Goal: Task Accomplishment & Management: Manage account settings

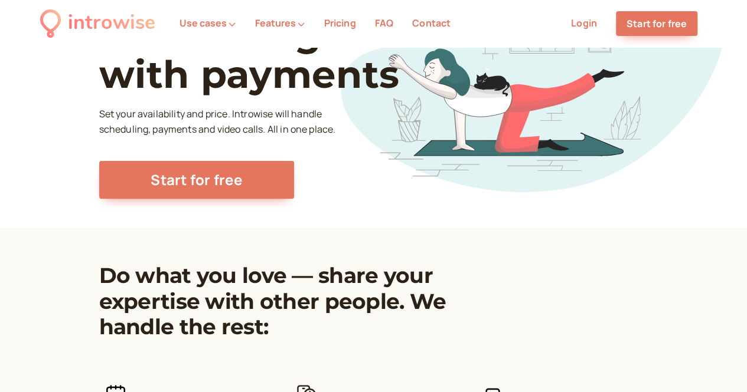
scroll to position [107, 0]
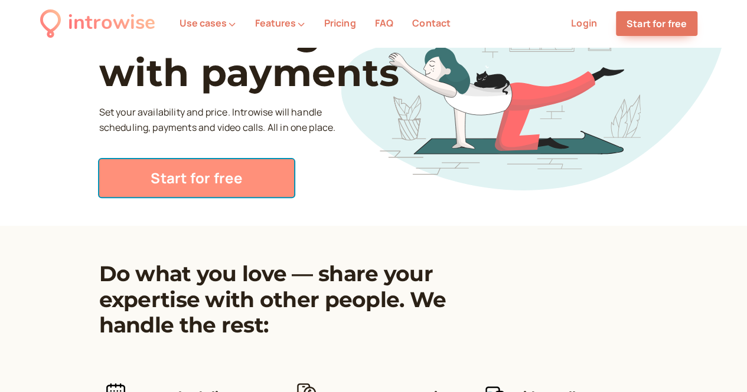
click at [215, 181] on link "Start for free" at bounding box center [196, 178] width 195 height 38
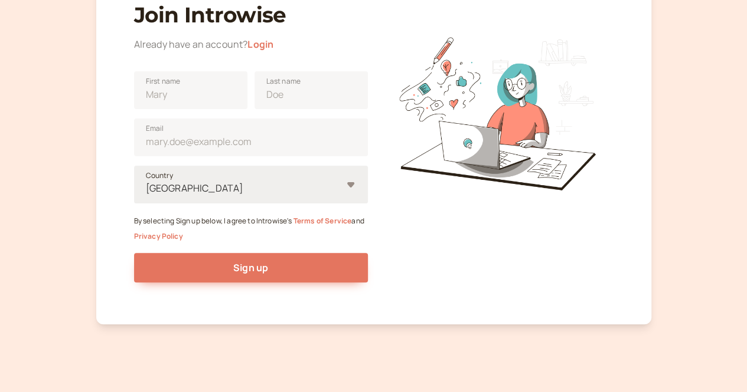
scroll to position [87, 0]
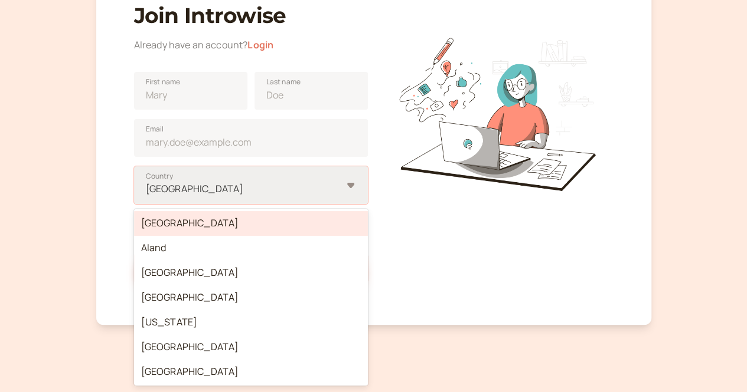
click at [326, 184] on div at bounding box center [243, 189] width 197 height 16
click at [146, 184] on input "option Afghanistan focused, 1 of 250. 250 results available. Use Up and Down to…" at bounding box center [146, 189] width 2 height 14
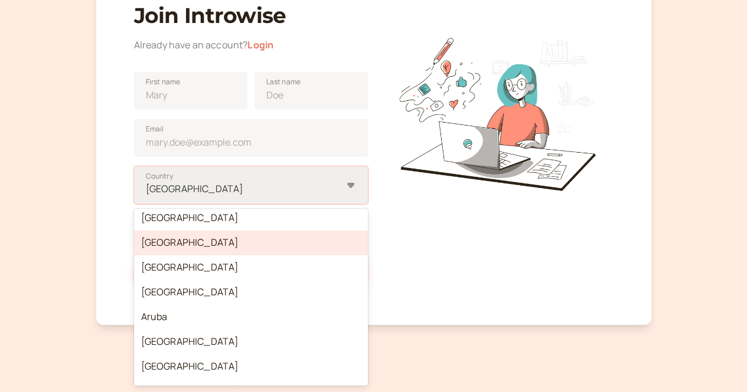
scroll to position [210, 0]
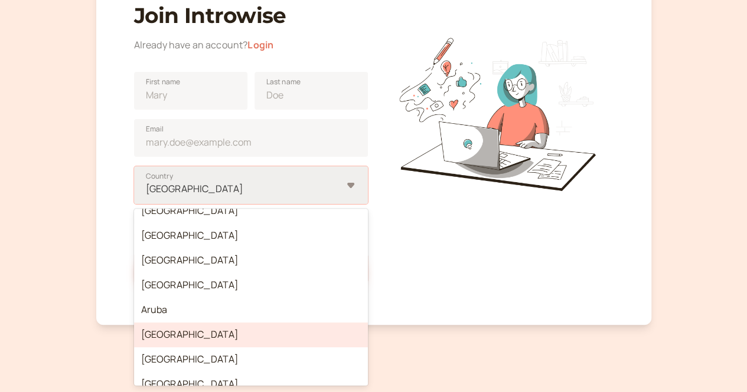
click at [313, 337] on div "Australia" at bounding box center [251, 335] width 234 height 25
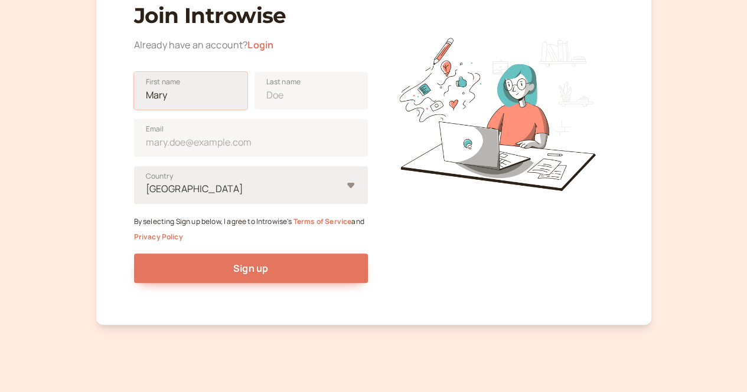
click at [208, 89] on input "First name" at bounding box center [190, 91] width 113 height 38
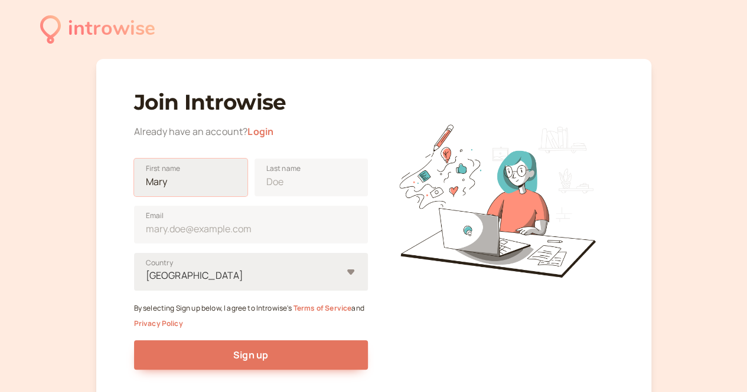
scroll to position [106, 0]
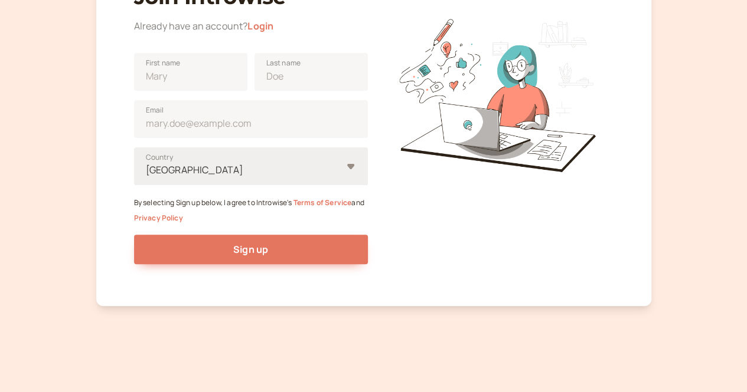
click at [114, 155] on div "Join Introwise Already have an account? Login First name Last name Email Austra…" at bounding box center [373, 129] width 555 height 353
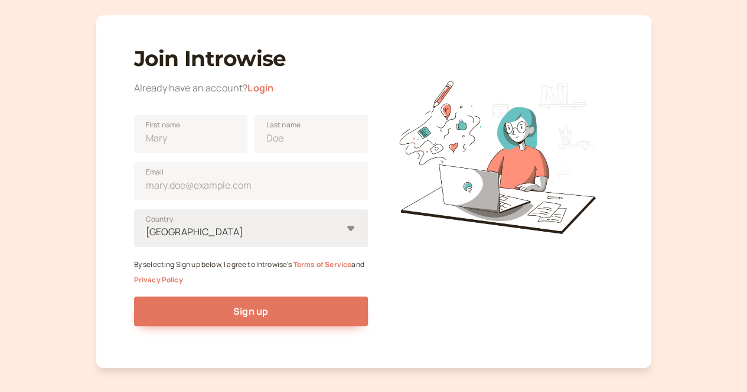
scroll to position [0, 0]
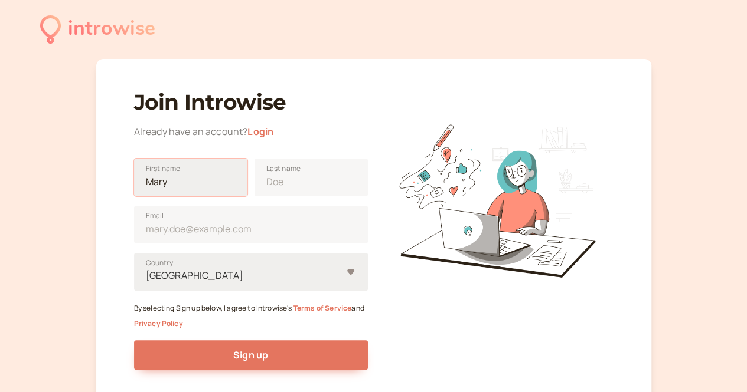
click at [195, 191] on input "First name" at bounding box center [190, 178] width 113 height 38
click at [197, 187] on input "First name" at bounding box center [190, 178] width 113 height 38
type input "Edmond"
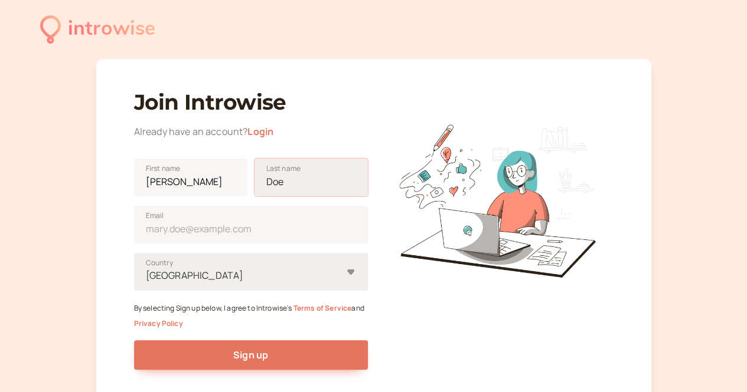
click at [274, 178] on input "Last name" at bounding box center [310, 178] width 113 height 38
type input "Asong"
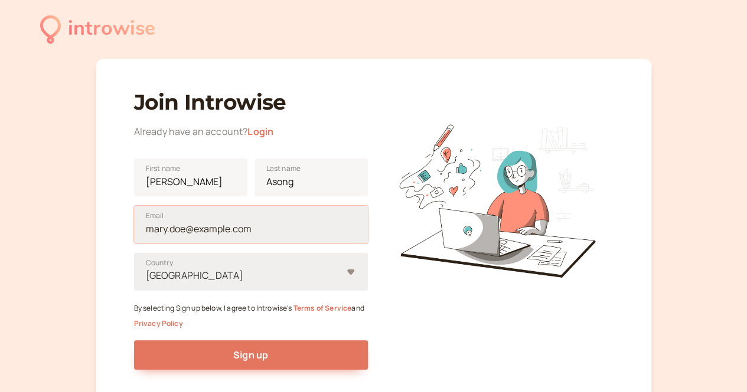
click at [241, 235] on input "Email" at bounding box center [251, 225] width 234 height 38
type input "info@fmaes.com.au"
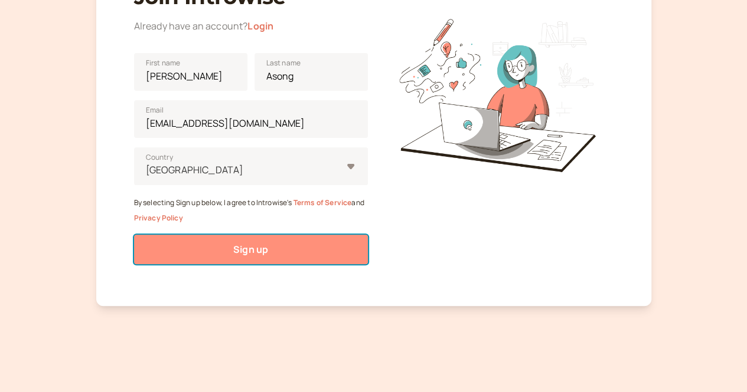
click at [259, 246] on span "Sign up" at bounding box center [250, 249] width 35 height 13
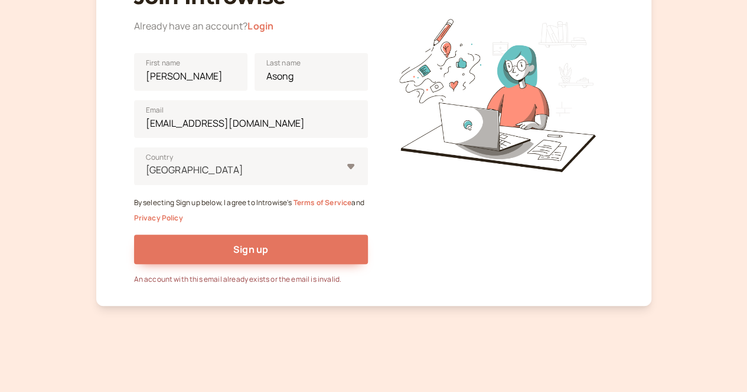
click at [443, 250] on div at bounding box center [496, 128] width 234 height 313
drag, startPoint x: 405, startPoint y: 210, endPoint x: 396, endPoint y: 205, distance: 10.6
click at [405, 210] on div at bounding box center [496, 128] width 234 height 313
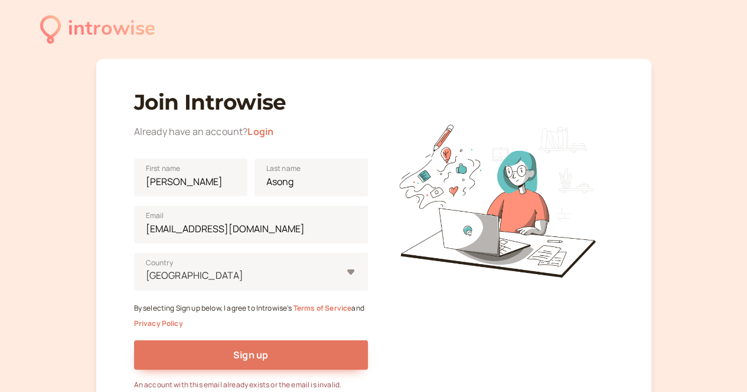
click at [256, 133] on link "Login" at bounding box center [260, 131] width 26 height 13
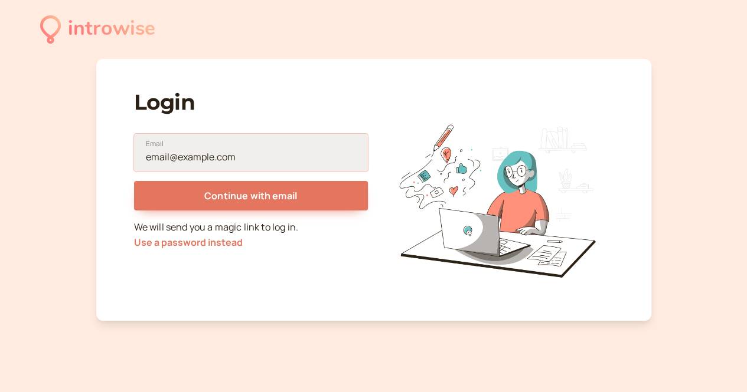
click at [258, 165] on input "Email" at bounding box center [251, 153] width 234 height 38
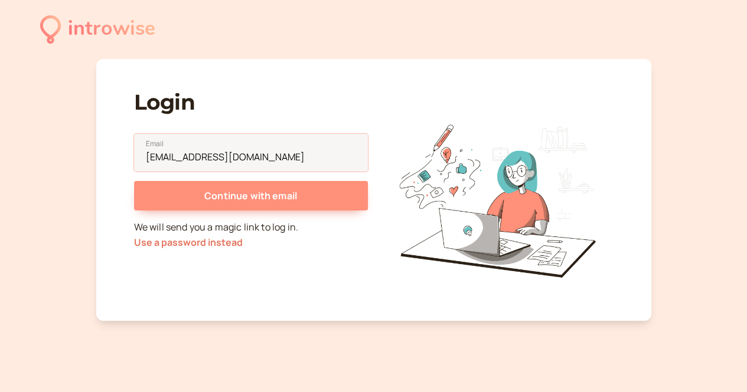
type input "info@fmaes.com.au"
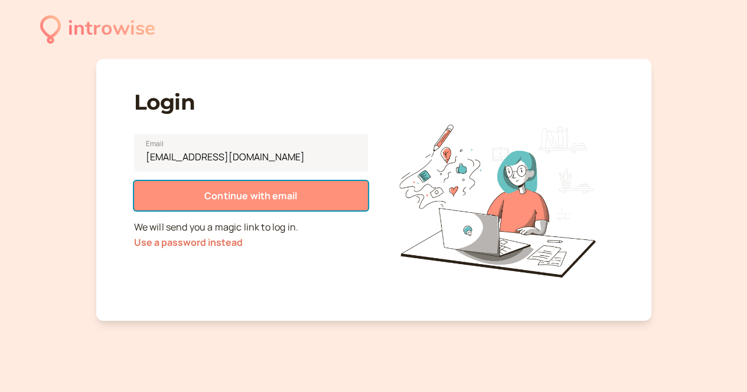
click at [263, 205] on button "Continue with email" at bounding box center [251, 196] width 234 height 30
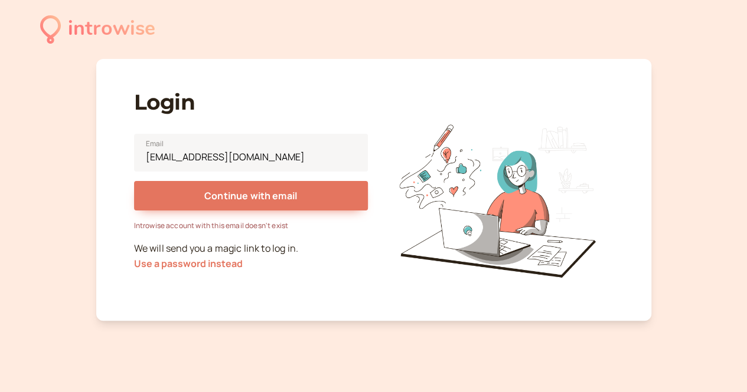
click at [72, 43] on div "introwise" at bounding box center [111, 29] width 87 height 32
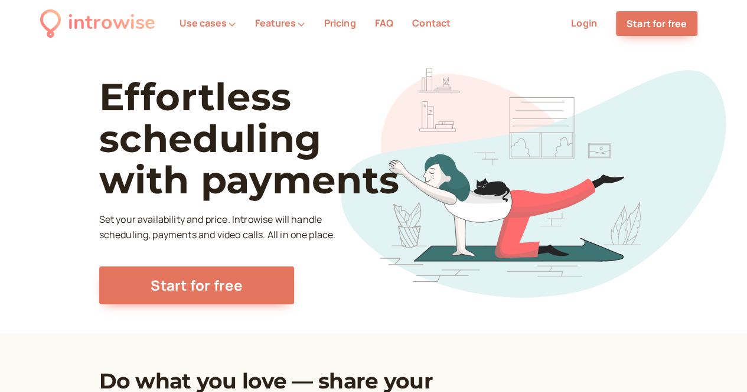
click at [76, 34] on div "introwise" at bounding box center [111, 23] width 87 height 32
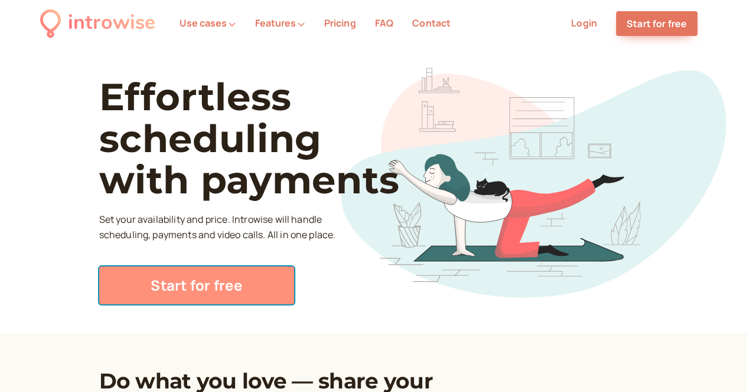
click at [173, 285] on link "Start for free" at bounding box center [196, 286] width 195 height 38
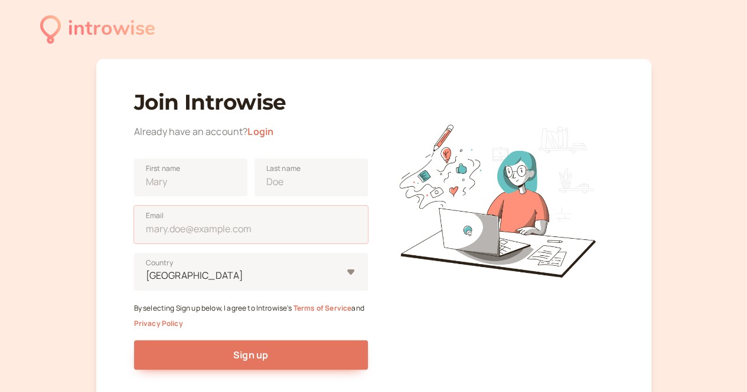
drag, startPoint x: 261, startPoint y: 225, endPoint x: 104, endPoint y: 188, distance: 160.6
click at [105, 188] on div "Join Introwise Already have an account? Login First name Last name Email United…" at bounding box center [373, 235] width 555 height 353
type input "asonedmond@gmail.com"
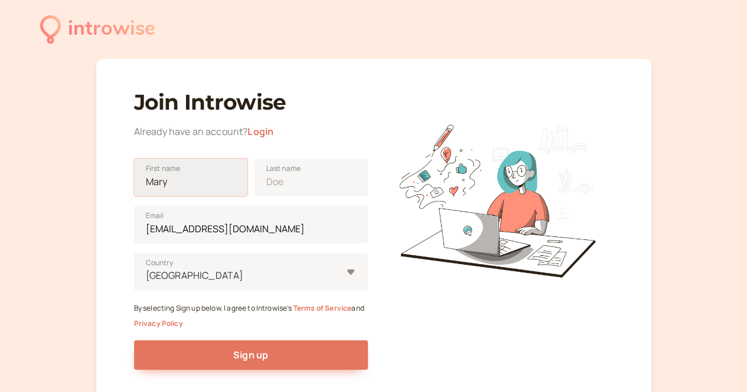
click at [184, 174] on input "First name" at bounding box center [190, 178] width 113 height 38
type input "Edmond"
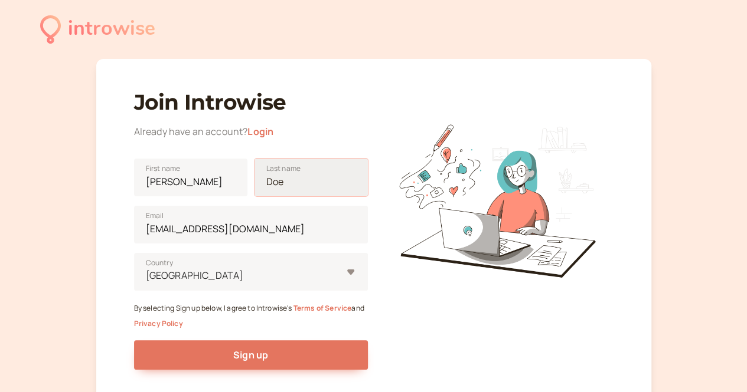
click at [296, 189] on input "Last name" at bounding box center [310, 178] width 113 height 38
type input "Asong"
click at [216, 280] on div "United States" at bounding box center [251, 272] width 234 height 38
click at [146, 280] on input "United States Country" at bounding box center [146, 276] width 2 height 14
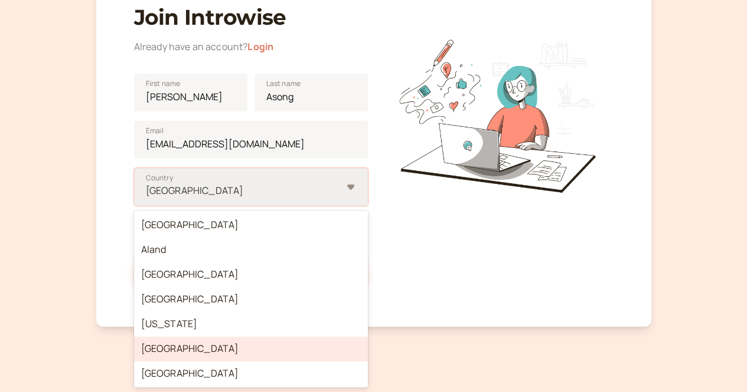
scroll to position [177, 0]
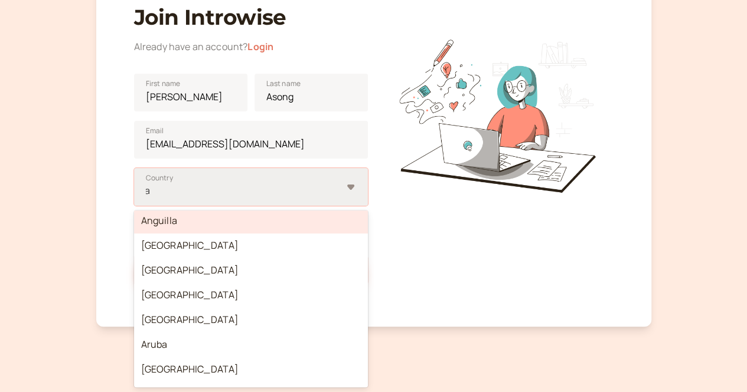
type input "au"
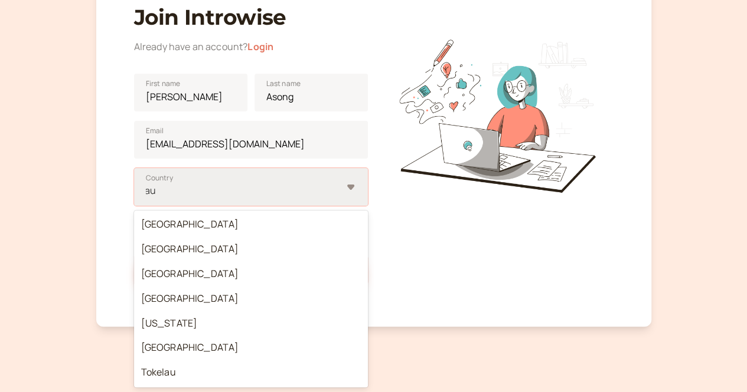
scroll to position [0, 0]
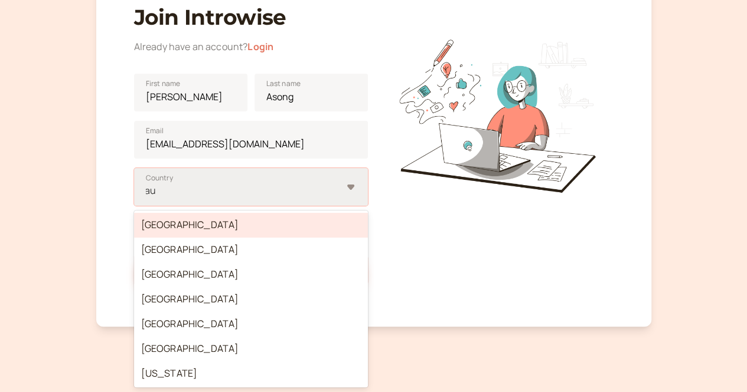
click at [218, 230] on div "Australia" at bounding box center [251, 225] width 234 height 25
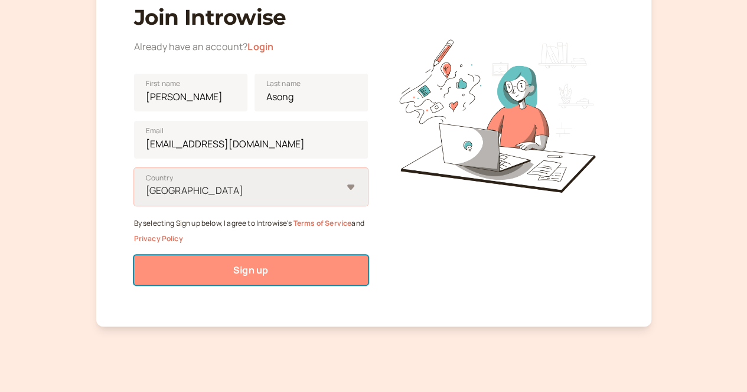
click at [253, 269] on span "Sign up" at bounding box center [250, 270] width 35 height 13
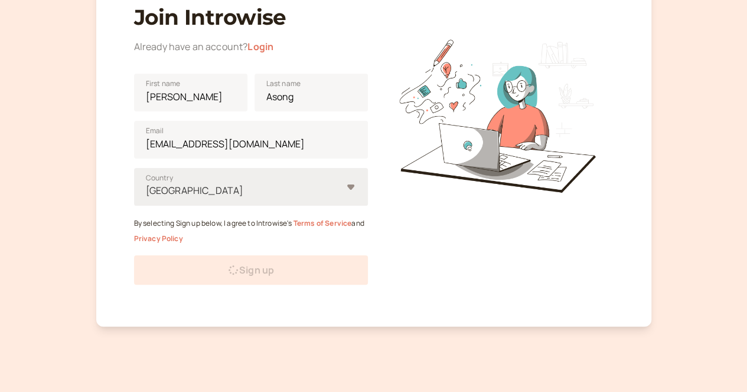
scroll to position [71, 0]
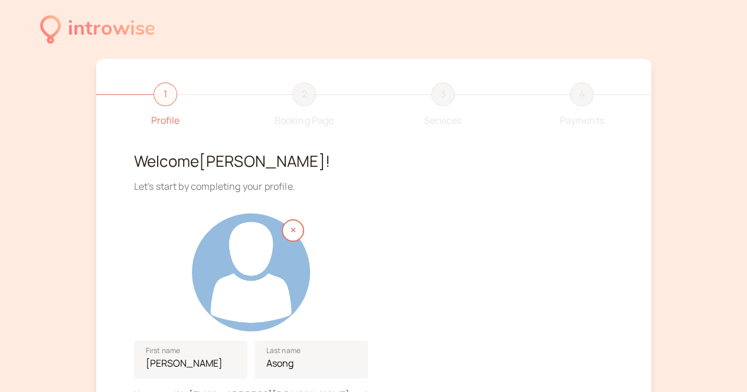
scroll to position [176, 0]
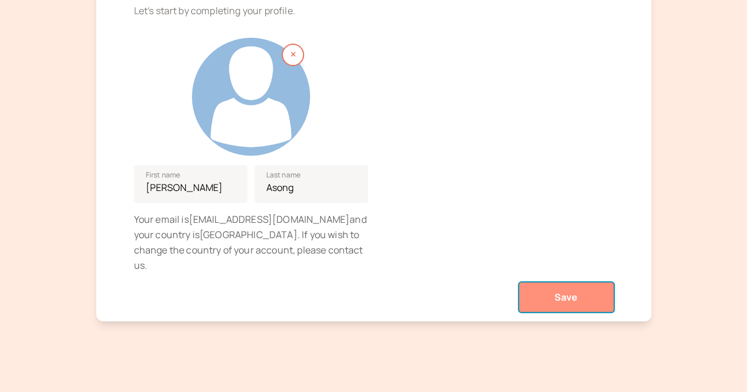
click at [560, 283] on button "Save" at bounding box center [566, 298] width 94 height 30
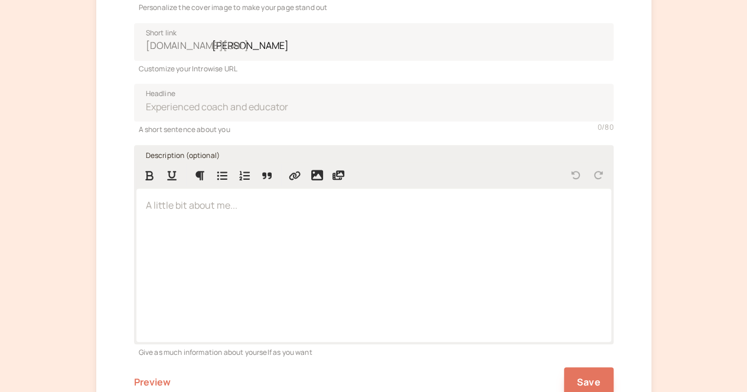
scroll to position [117, 0]
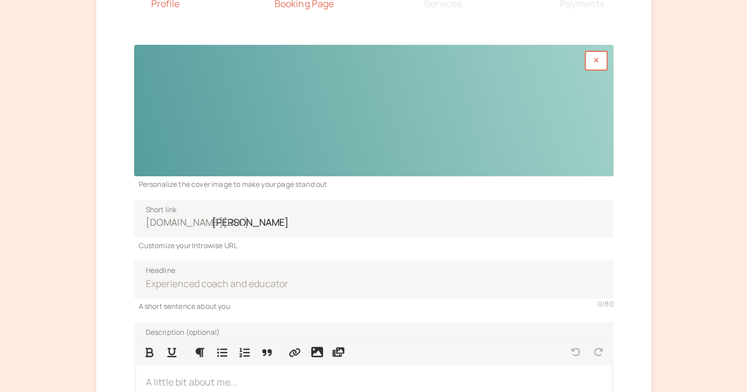
click at [476, 129] on div at bounding box center [373, 111] width 479 height 132
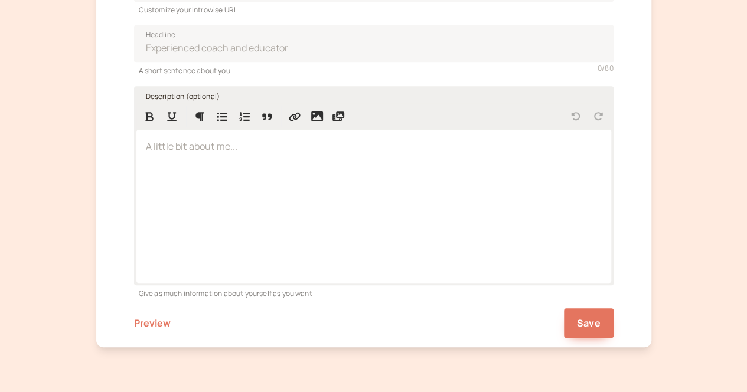
scroll to position [394, 0]
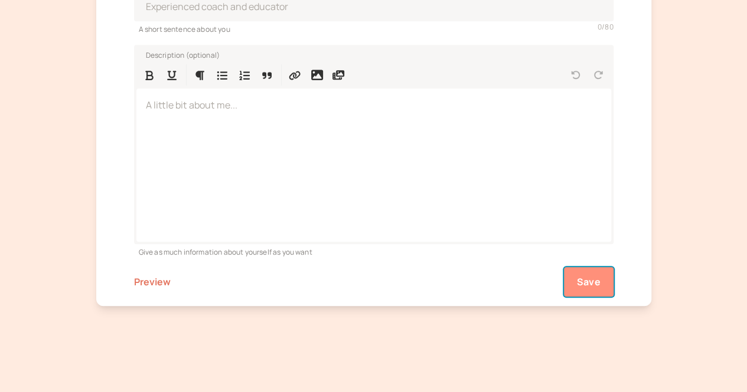
click at [593, 281] on span "Save" at bounding box center [589, 282] width 24 height 13
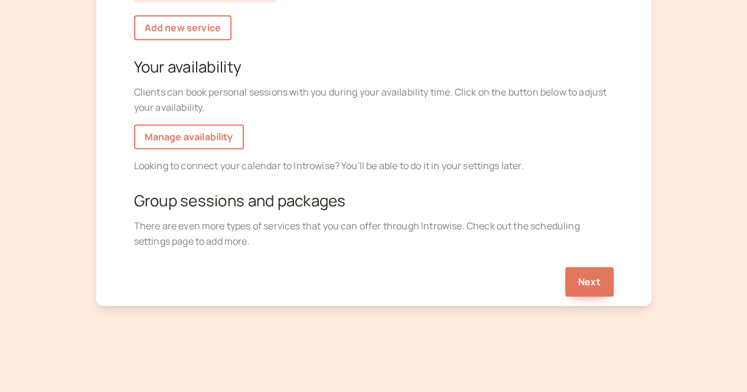
scroll to position [7, 0]
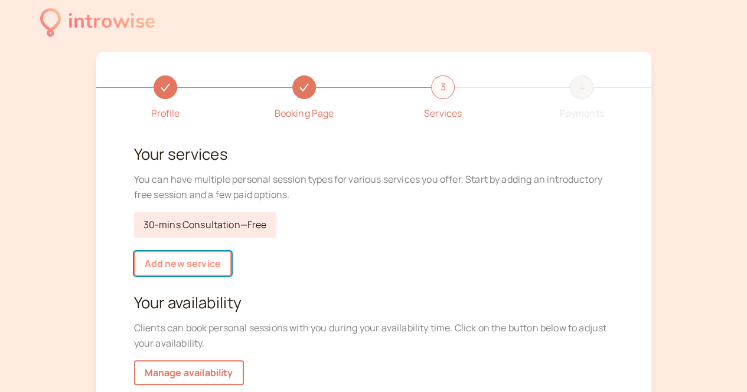
click at [203, 263] on link "Add new service" at bounding box center [182, 263] width 97 height 25
select select "30"
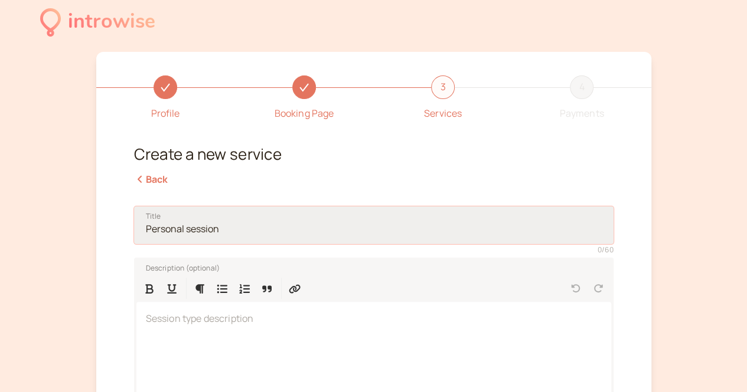
click at [243, 225] on input "Title" at bounding box center [373, 226] width 479 height 38
click at [241, 228] on input "Title" at bounding box center [373, 226] width 479 height 38
click at [237, 231] on input "Title" at bounding box center [373, 226] width 479 height 38
drag, startPoint x: 216, startPoint y: 232, endPoint x: 117, endPoint y: 233, distance: 99.2
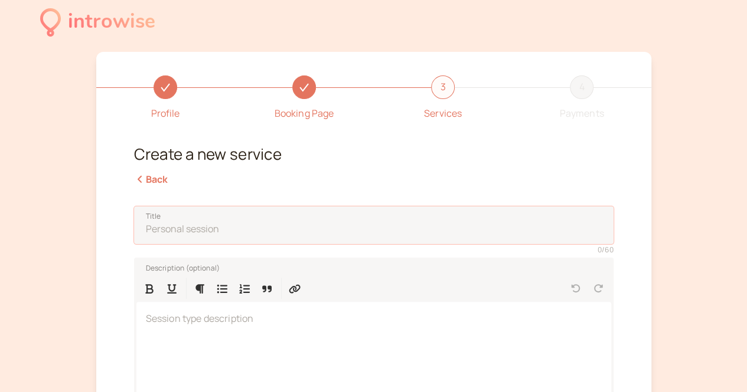
click at [117, 233] on div "Profile Booking Page 3 Services 4 Payments Create a new service Back Title 0 / …" at bounding box center [373, 370] width 555 height 637
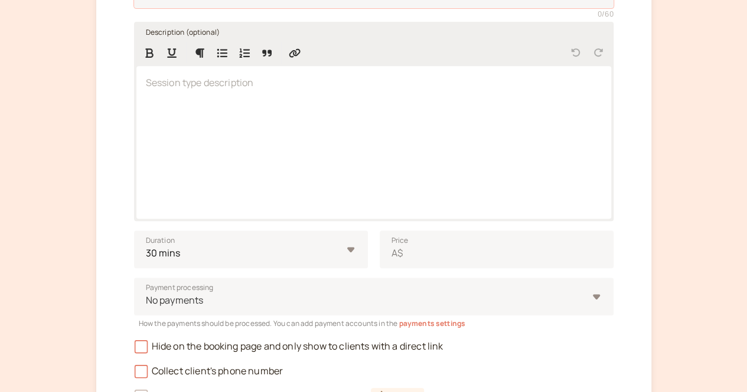
scroll to position [302, 0]
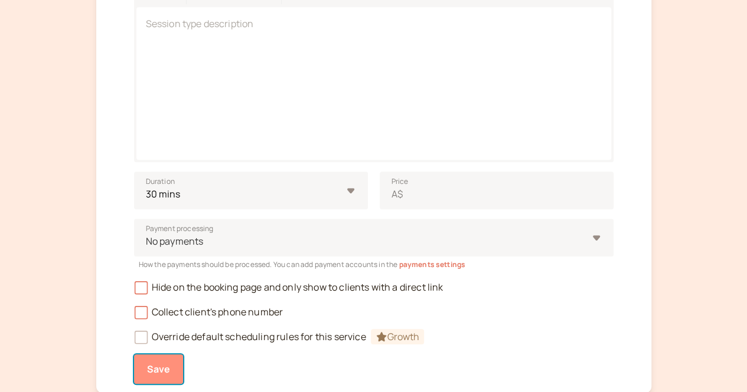
click at [178, 371] on button "Save" at bounding box center [159, 370] width 50 height 30
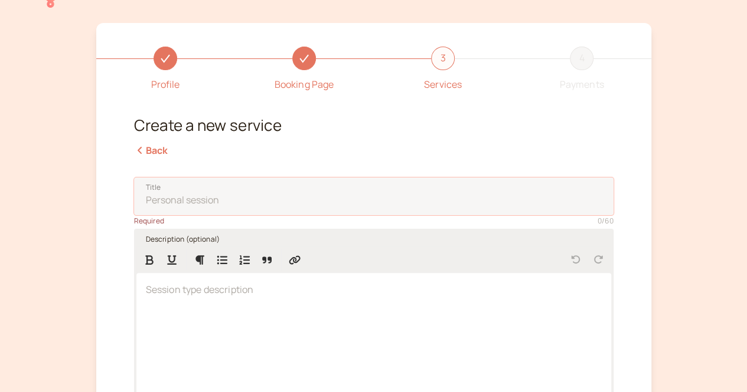
scroll to position [0, 0]
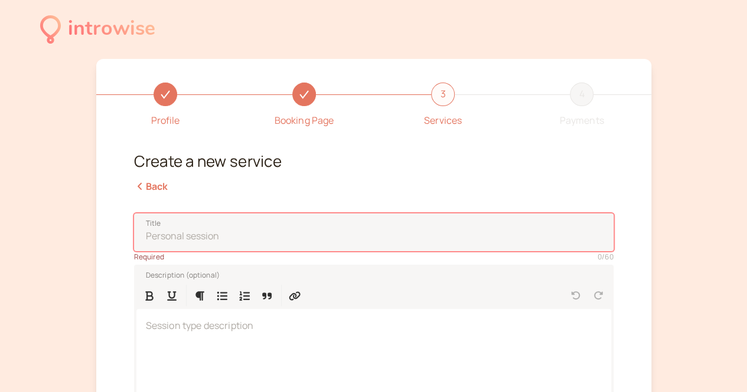
click at [152, 185] on link "Back" at bounding box center [151, 186] width 34 height 13
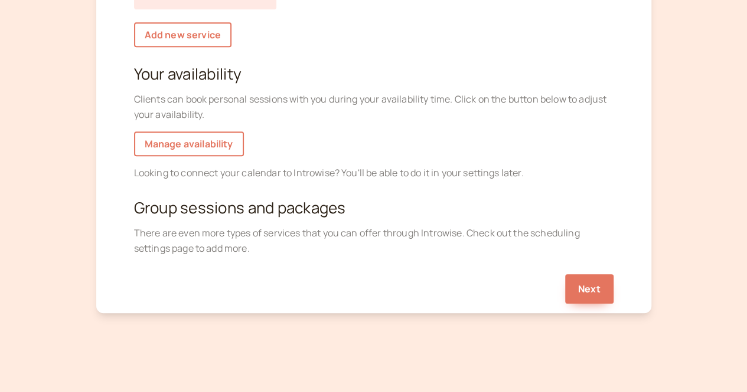
scroll to position [243, 0]
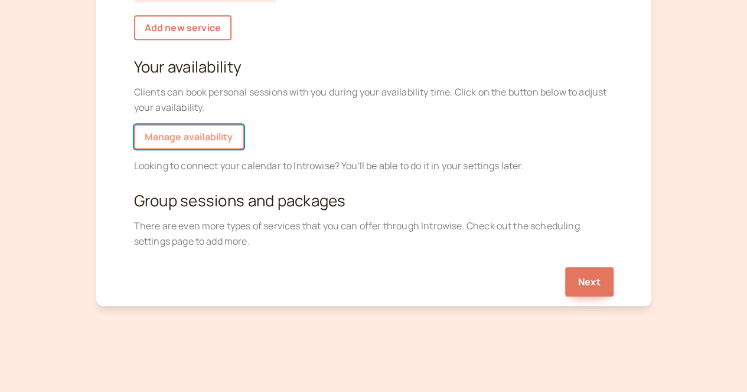
click at [217, 145] on link "Manage availability" at bounding box center [189, 137] width 110 height 25
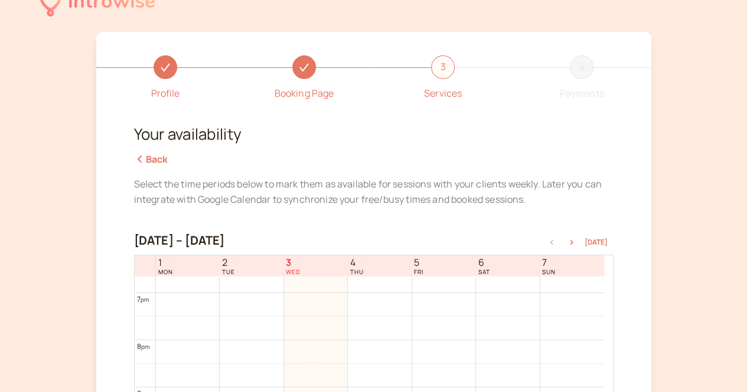
scroll to position [263, 0]
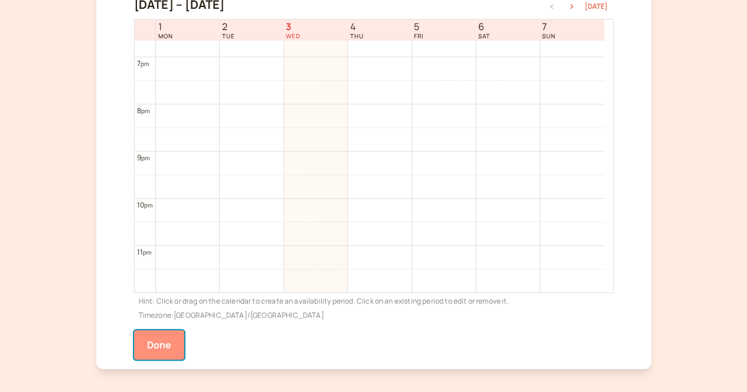
click at [168, 345] on button "Done" at bounding box center [159, 346] width 51 height 30
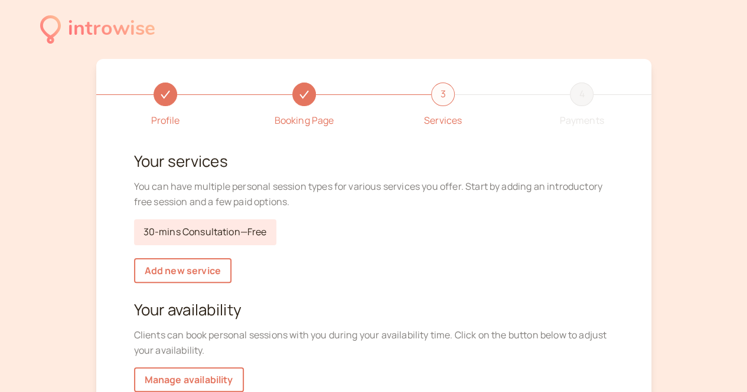
scroll to position [243, 0]
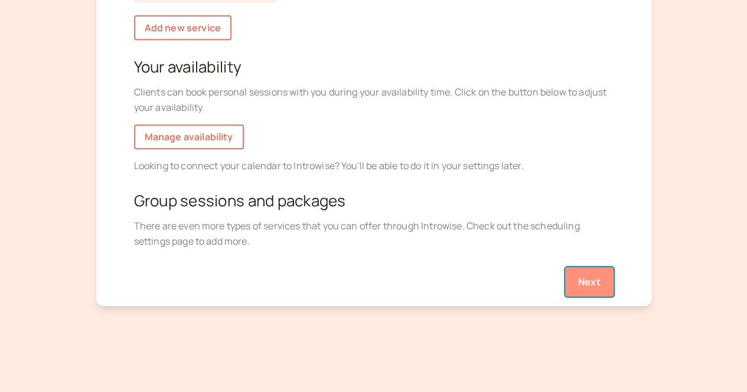
click at [601, 283] on button "Next" at bounding box center [589, 282] width 48 height 30
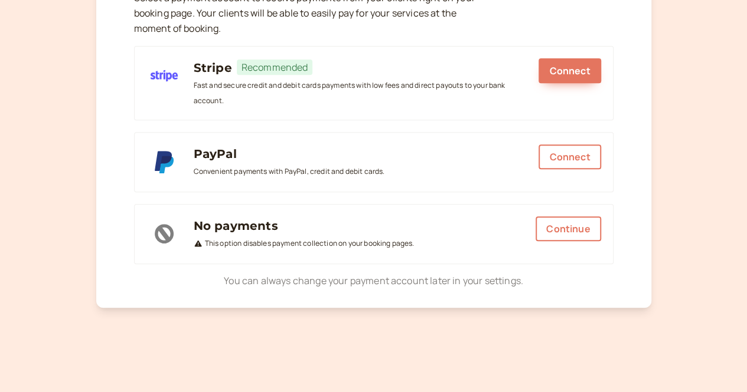
scroll to position [155, 0]
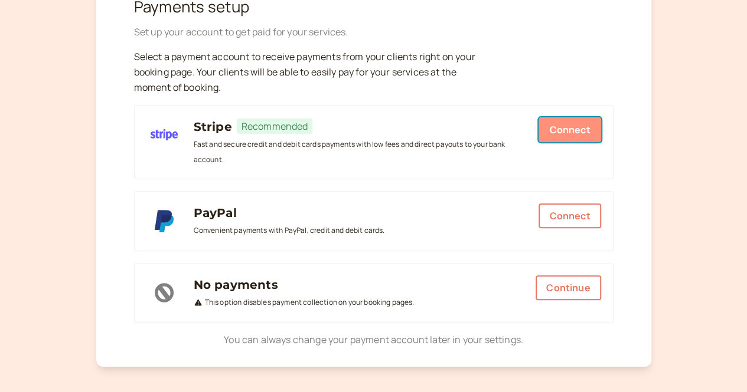
click at [577, 128] on button "Connect" at bounding box center [569, 129] width 62 height 25
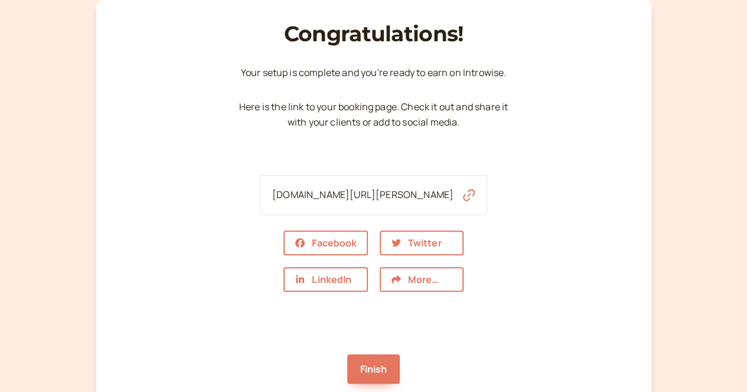
scroll to position [157, 0]
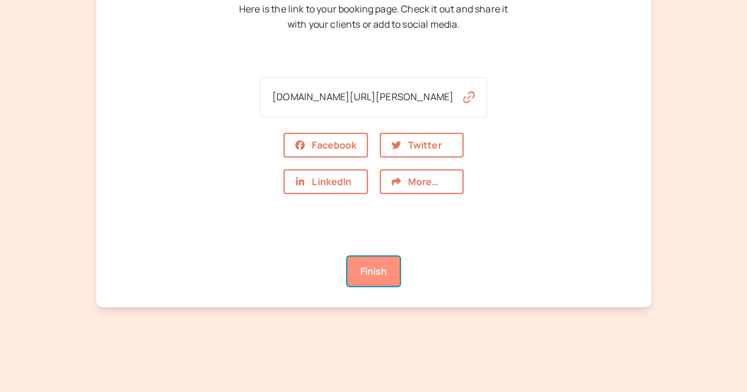
click at [379, 279] on link "Finish" at bounding box center [373, 272] width 53 height 30
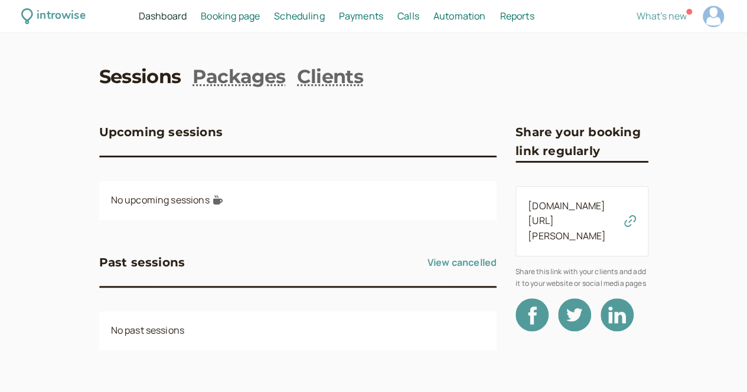
click at [383, 21] on span "Payments" at bounding box center [361, 15] width 44 height 13
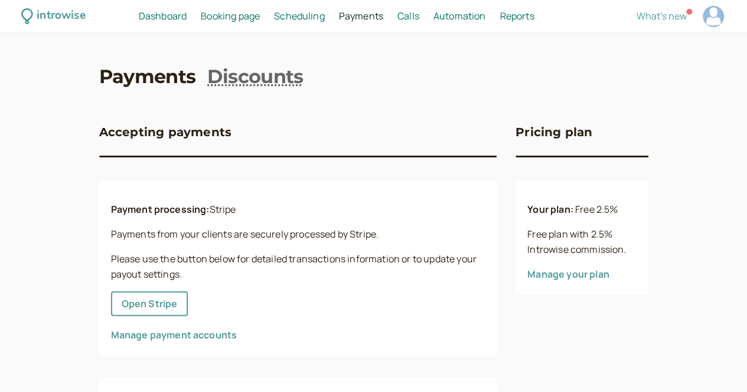
scroll to position [59, 0]
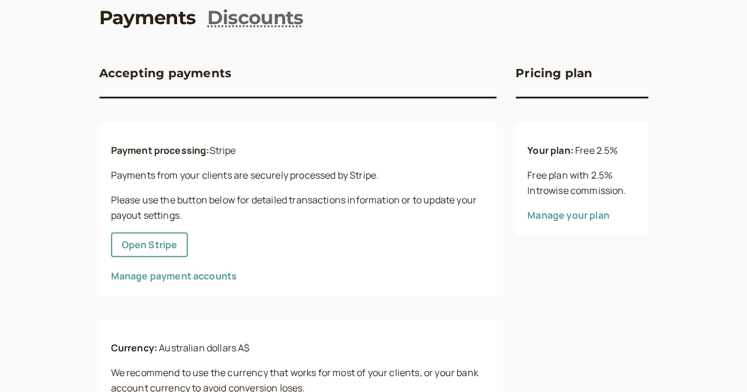
click at [151, 282] on link "Manage payment accounts" at bounding box center [174, 276] width 126 height 13
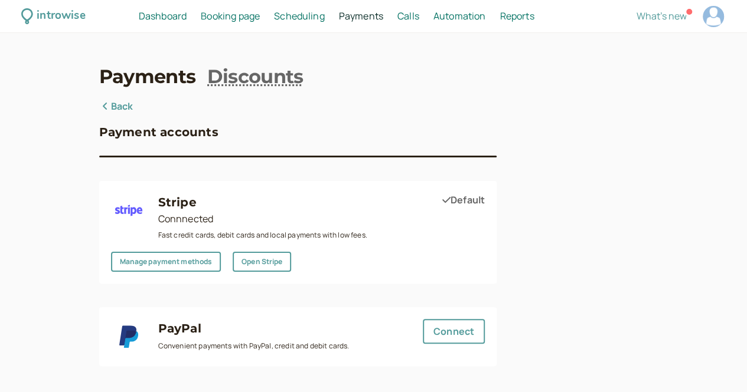
click at [99, 106] on link "Back" at bounding box center [116, 106] width 34 height 15
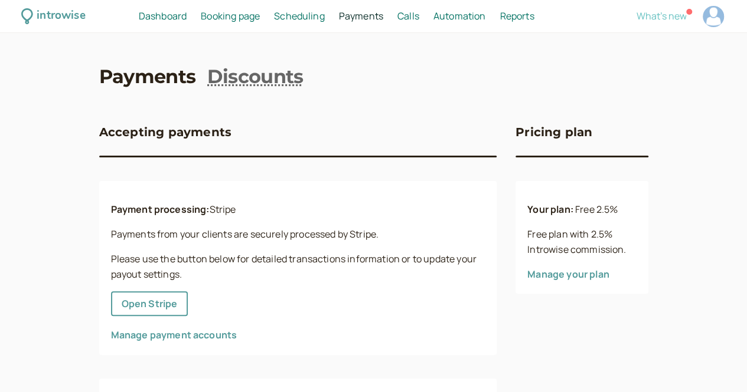
click at [636, 15] on span "What's new" at bounding box center [661, 15] width 50 height 13
click at [260, 12] on span "Booking page" at bounding box center [230, 15] width 59 height 13
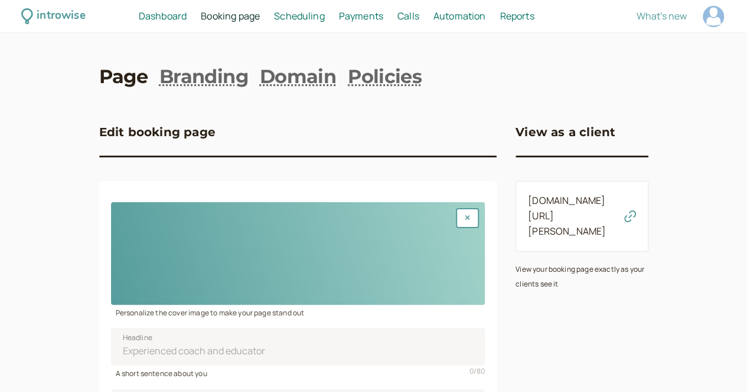
click at [187, 9] on link "Dashboard Dashboard" at bounding box center [163, 16] width 48 height 15
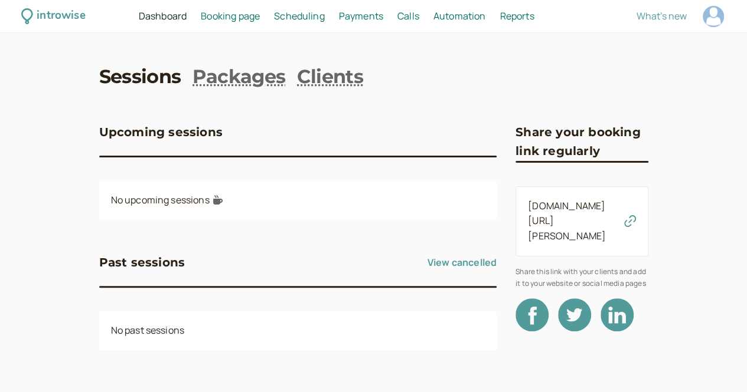
click at [156, 145] on div "Upcoming sessions" at bounding box center [298, 139] width 398 height 33
click at [383, 17] on span "Payments" at bounding box center [361, 15] width 44 height 13
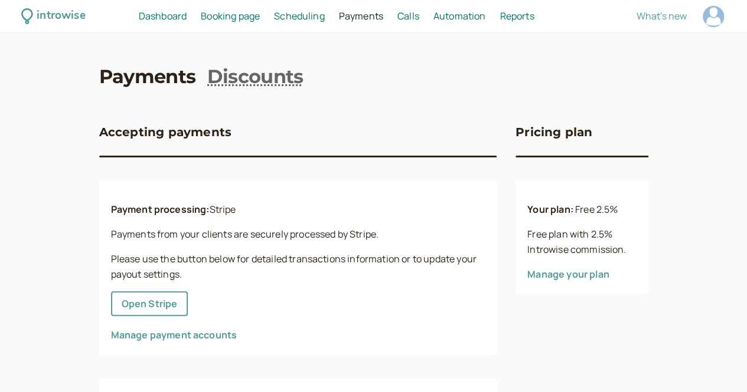
click at [325, 15] on span "Scheduling" at bounding box center [299, 15] width 51 height 13
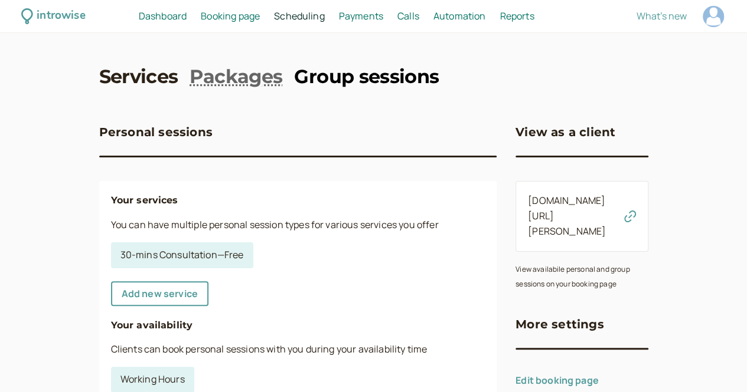
click at [361, 70] on link "Group sessions" at bounding box center [366, 77] width 145 height 27
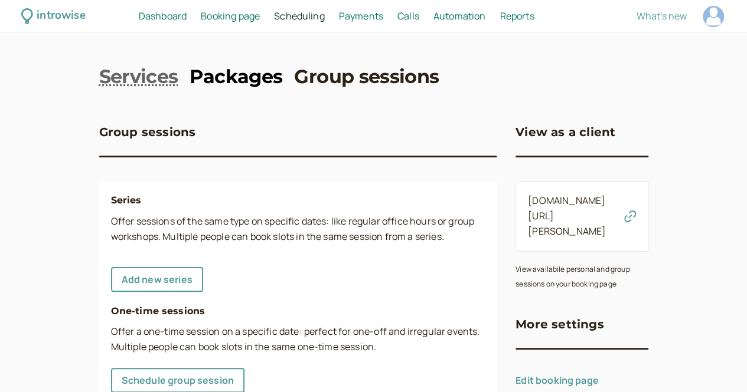
click at [195, 75] on link "Packages" at bounding box center [235, 77] width 93 height 27
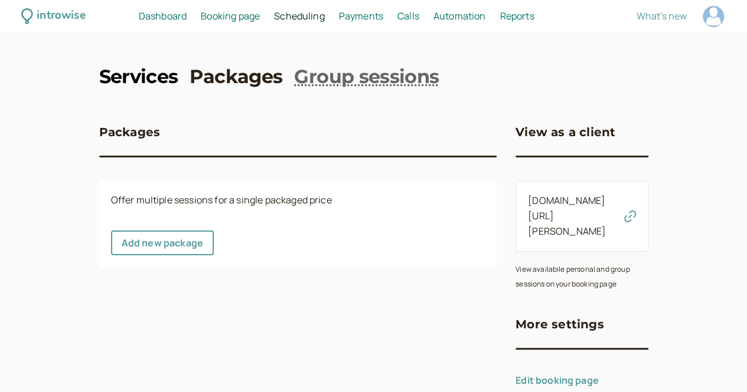
click at [105, 71] on link "Services" at bounding box center [138, 77] width 79 height 27
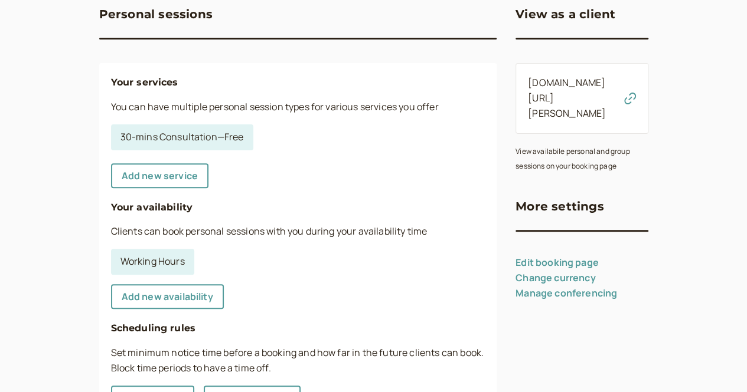
scroll to position [177, 0]
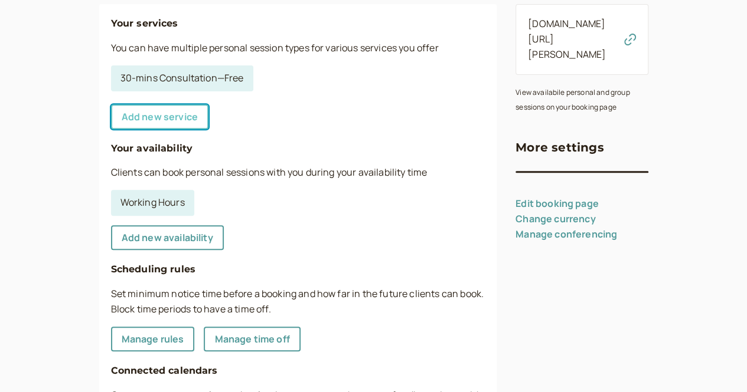
click at [130, 117] on link "Add new service" at bounding box center [159, 116] width 97 height 25
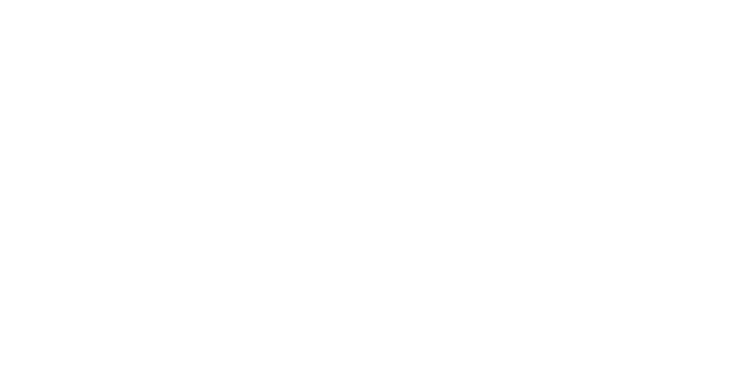
select select "30"
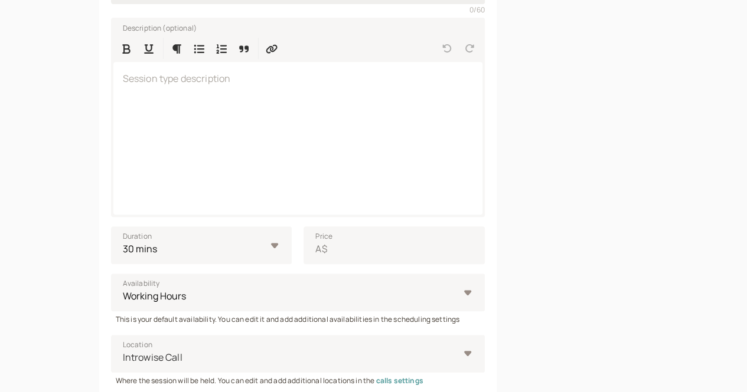
scroll to position [59, 0]
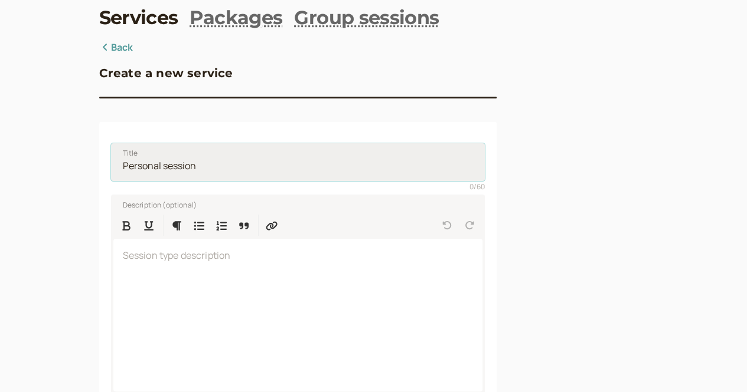
click at [192, 160] on input "Title" at bounding box center [298, 162] width 374 height 38
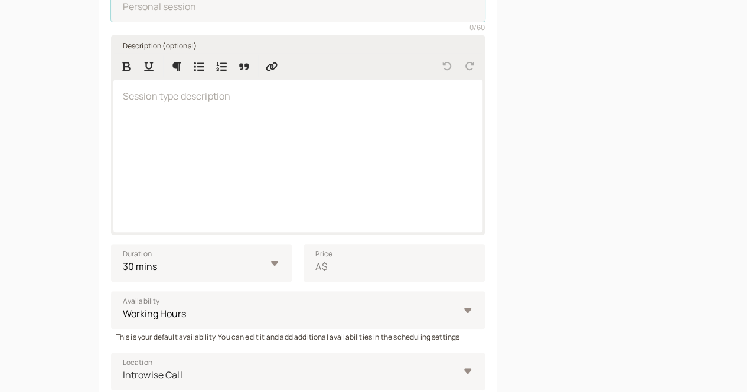
scroll to position [0, 0]
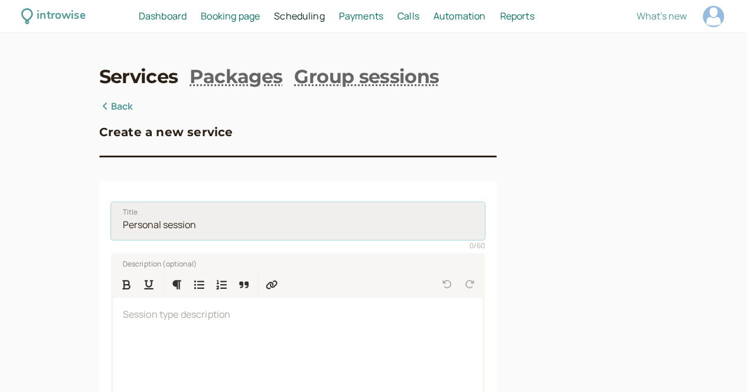
click at [152, 232] on input "Title" at bounding box center [298, 221] width 374 height 38
click at [152, 231] on input "Title" at bounding box center [298, 221] width 374 height 38
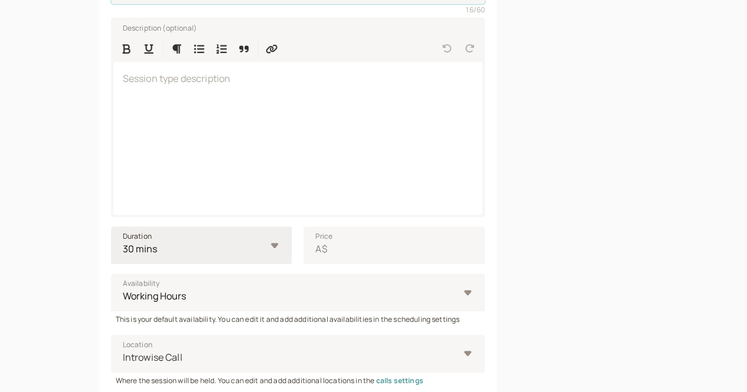
scroll to position [354, 0]
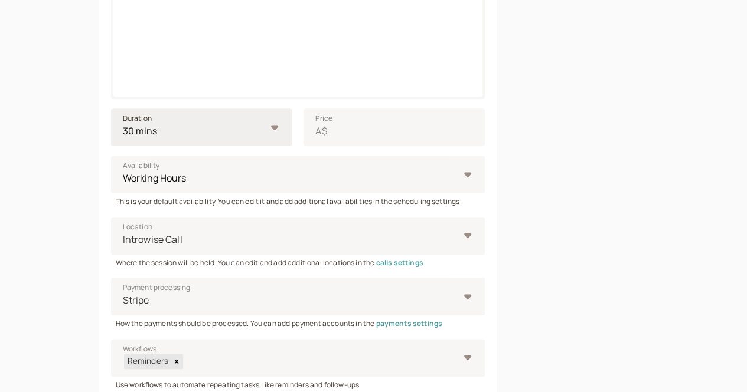
type input "Tutoring session"
click at [225, 128] on select "10 mins 15 mins 30 mins 45 mins 1 hour 1.5 hours 2 hours Custom…" at bounding box center [201, 128] width 181 height 38
select select "60"
click at [111, 112] on select "10 mins 15 mins 30 mins 45 mins 1 hour 1.5 hours 2 hours Custom…" at bounding box center [201, 128] width 181 height 38
click at [325, 132] on input "Price A$" at bounding box center [393, 128] width 181 height 38
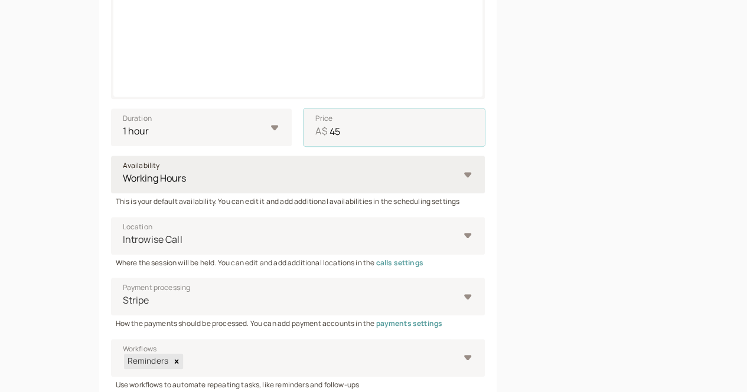
type input "45"
click at [280, 172] on select "Working Hours" at bounding box center [298, 175] width 374 height 38
click at [279, 194] on select "Working Hours" at bounding box center [298, 175] width 374 height 38
click at [263, 162] on select "Working Hours" at bounding box center [298, 175] width 374 height 38
click at [428, 182] on select "Working Hours" at bounding box center [298, 175] width 374 height 38
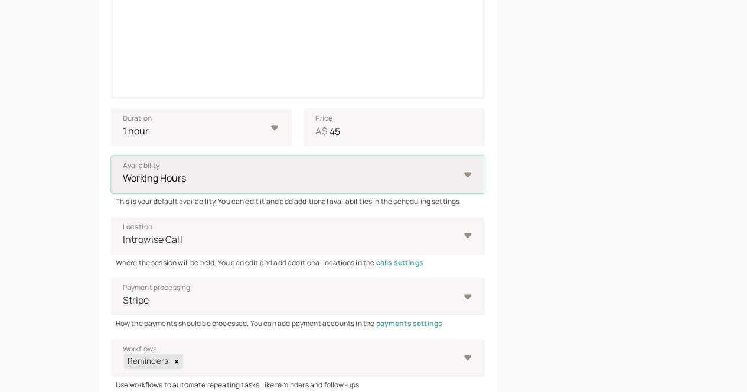
click at [430, 179] on select "Working Hours" at bounding box center [298, 175] width 374 height 38
click at [428, 179] on select "Working Hours" at bounding box center [298, 175] width 374 height 38
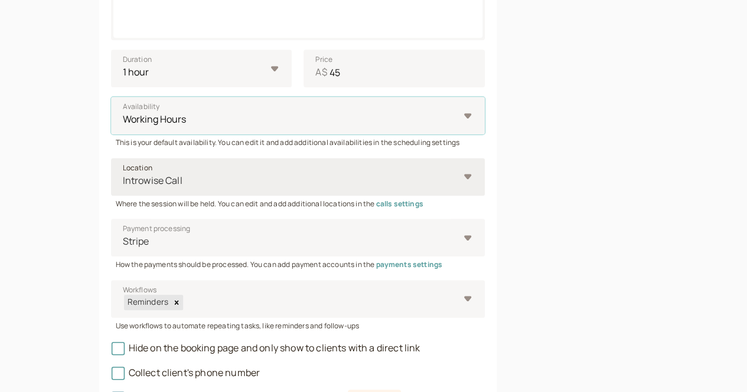
scroll to position [472, 0]
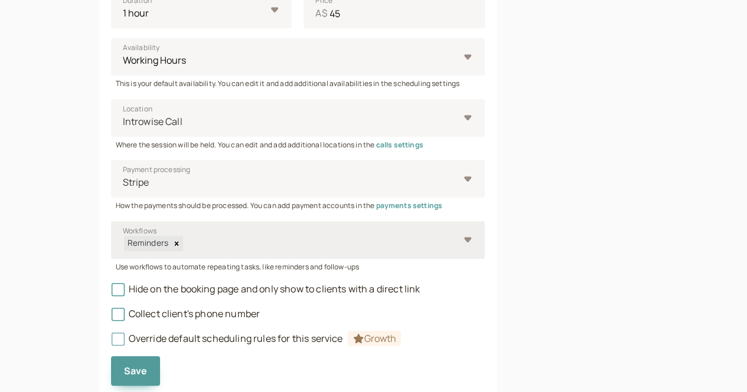
click at [267, 237] on div "Reminders" at bounding box center [292, 244] width 338 height 22
click at [185, 237] on input "Workflows Reminders" at bounding box center [184, 244] width 2 height 14
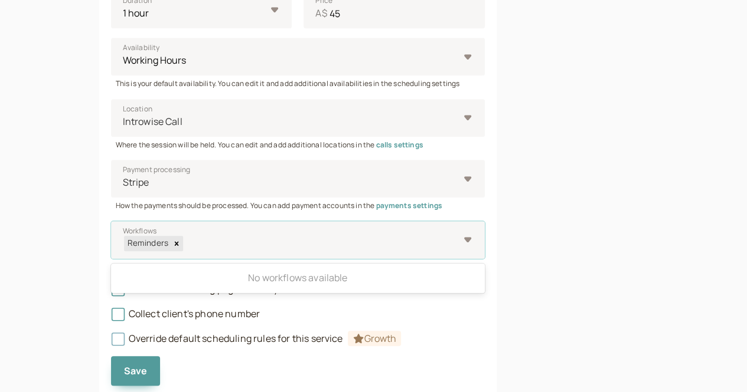
click at [537, 238] on div at bounding box center [581, 12] width 133 height 771
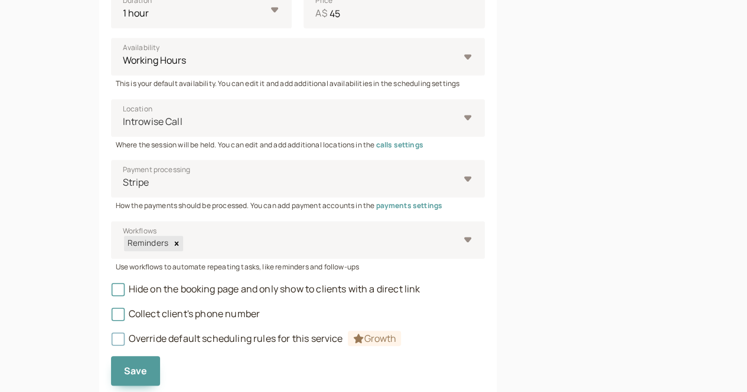
scroll to position [513, 0]
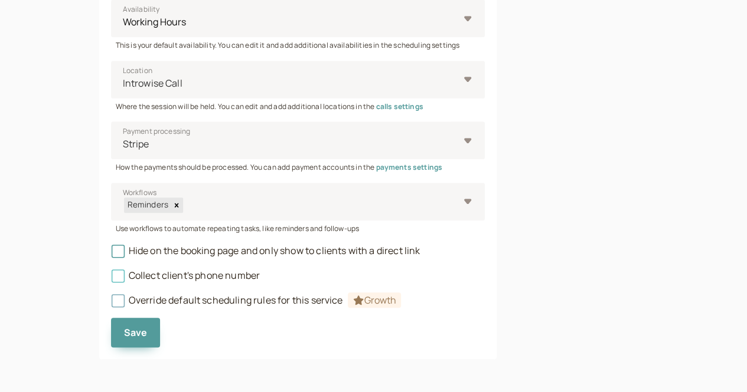
click at [113, 274] on icon at bounding box center [117, 276] width 8 height 8
click at [111, 279] on input "Collect client's phone number" at bounding box center [111, 279] width 0 height 0
click at [108, 276] on icon at bounding box center [118, 276] width 20 height 20
click at [111, 279] on input "Collect client's phone number" at bounding box center [111, 279] width 0 height 0
click at [124, 331] on span "Save" at bounding box center [136, 332] width 24 height 13
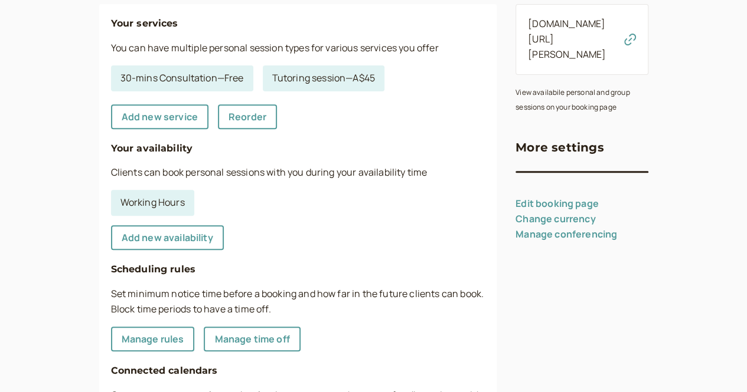
scroll to position [59, 0]
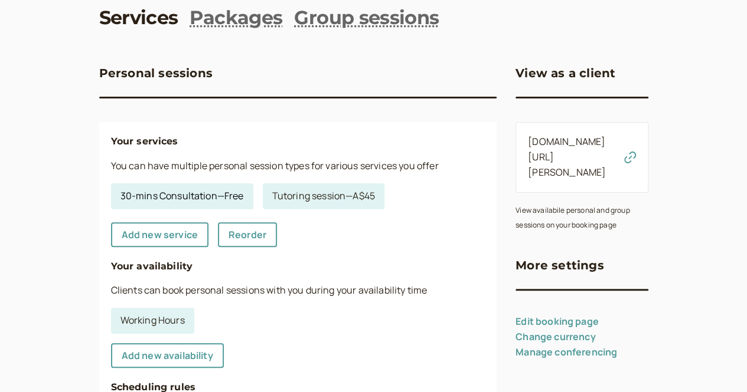
click at [152, 204] on link "30-mins Consultation — Free" at bounding box center [182, 197] width 142 height 26
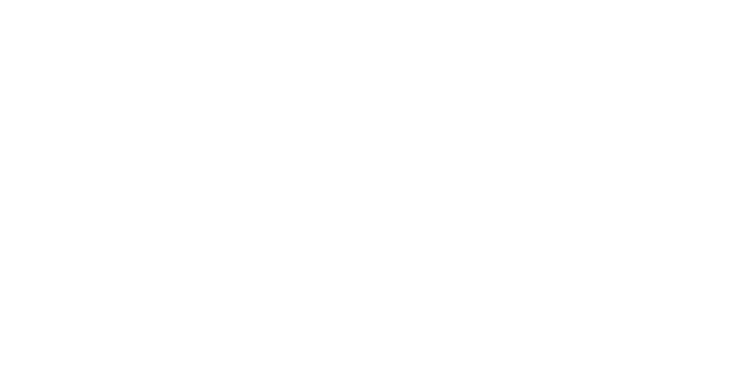
select select "30"
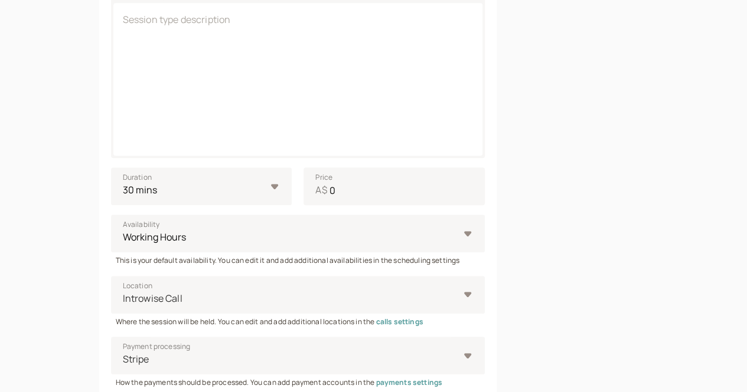
scroll to position [513, 0]
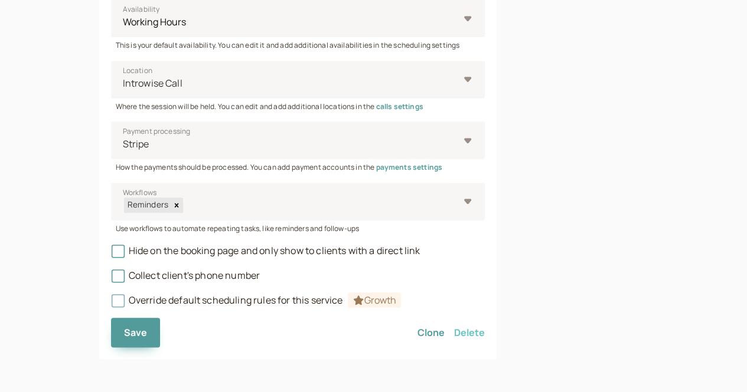
click at [454, 334] on button "Delete" at bounding box center [469, 333] width 31 height 30
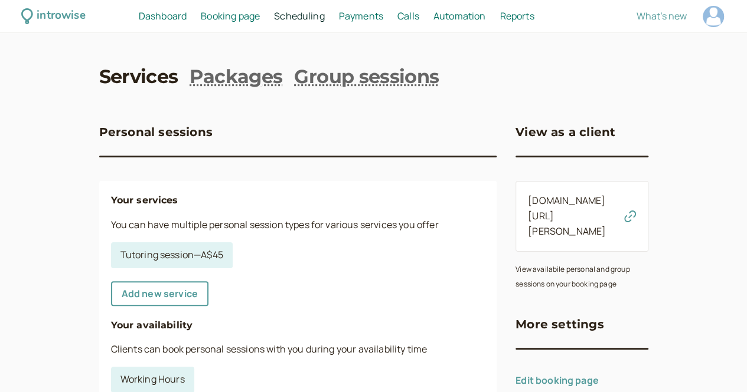
scroll to position [118, 0]
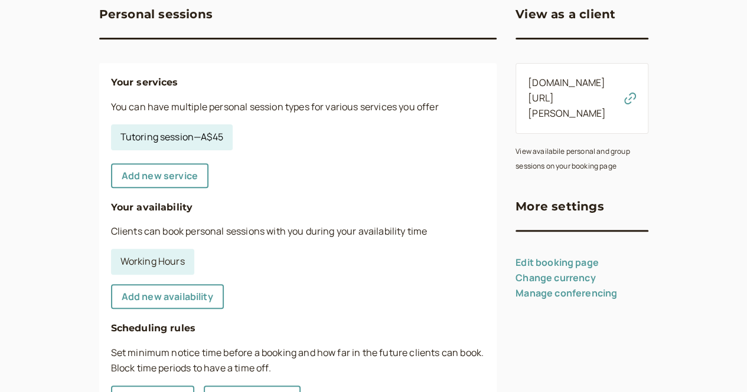
click at [123, 145] on link "Tutoring session — A$45" at bounding box center [172, 138] width 122 height 26
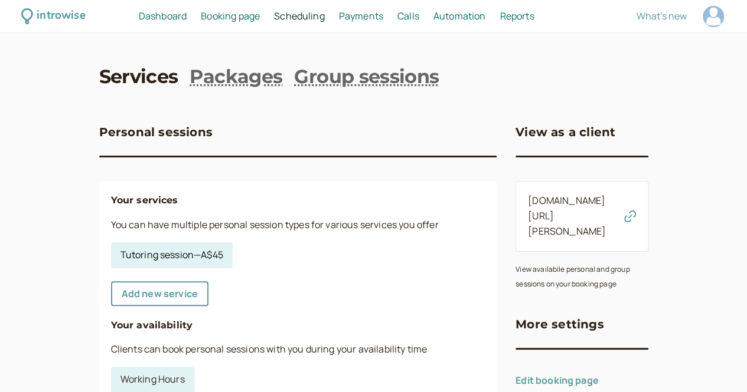
select select "60"
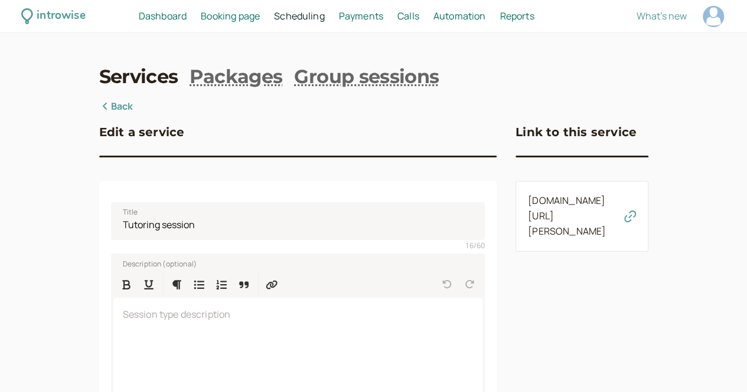
click at [583, 206] on link "introwise.com/edmond-asong/services/788e04d49d" at bounding box center [567, 216] width 78 height 44
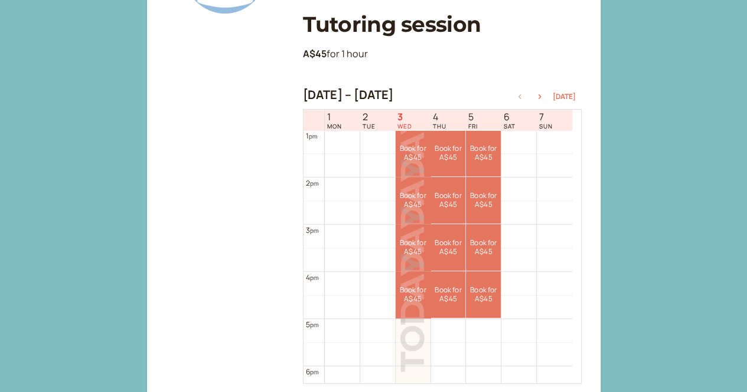
scroll to position [438, 0]
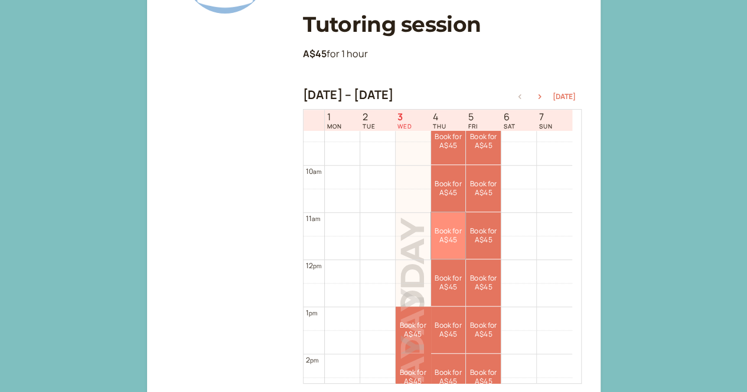
click at [449, 245] on link "Book for A$45 A$45" at bounding box center [448, 235] width 35 height 47
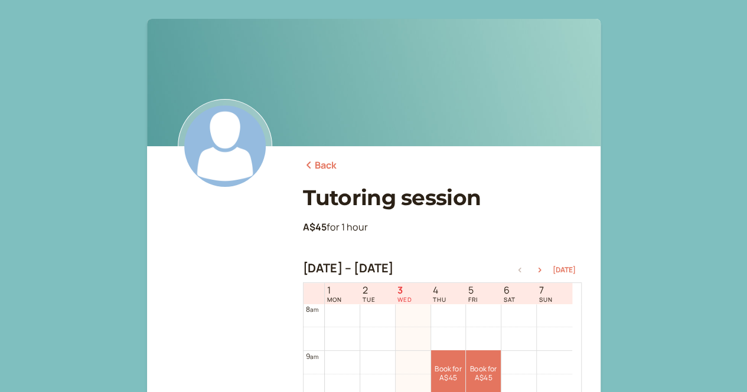
click at [323, 165] on link "Back" at bounding box center [320, 165] width 34 height 15
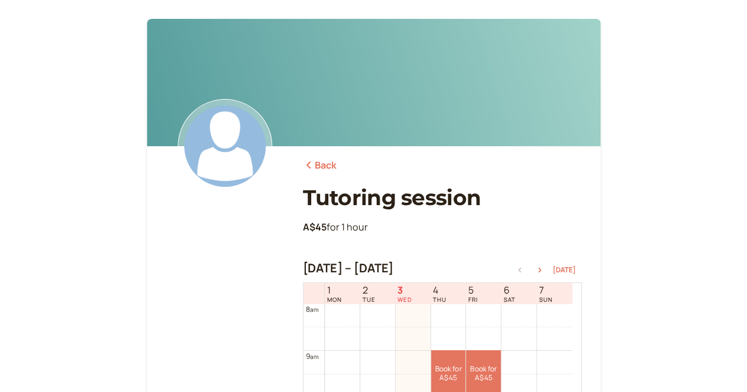
select select "60"
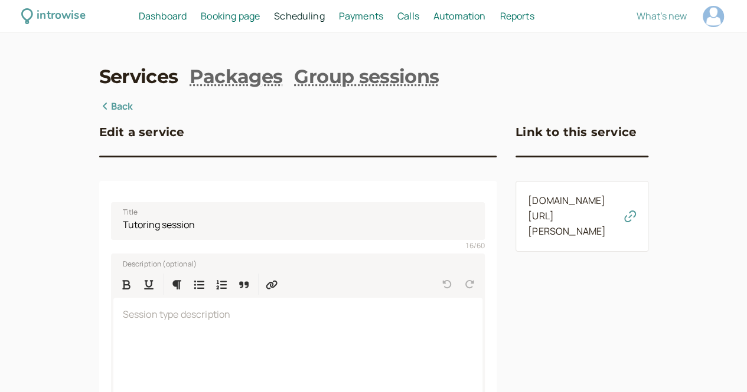
click at [558, 220] on link "introwise.com/edmond-asong/services/788e04d49d" at bounding box center [567, 216] width 78 height 44
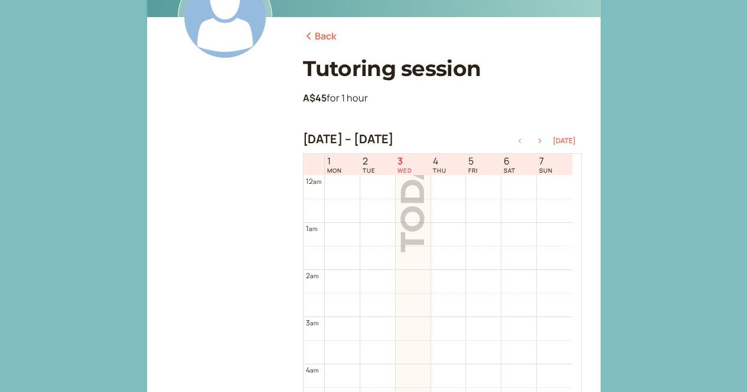
click at [538, 140] on icon "button" at bounding box center [539, 141] width 14 height 5
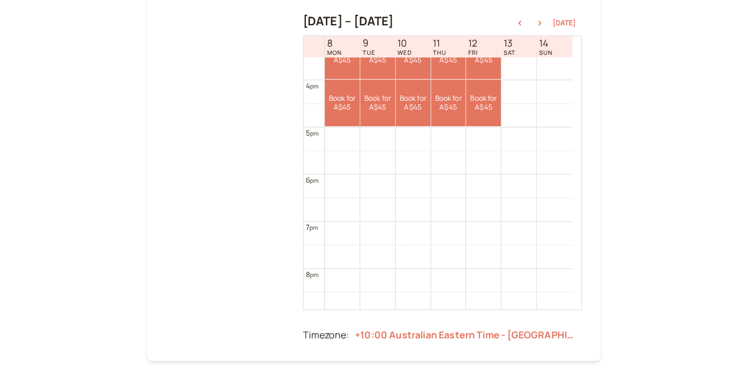
select select "60"
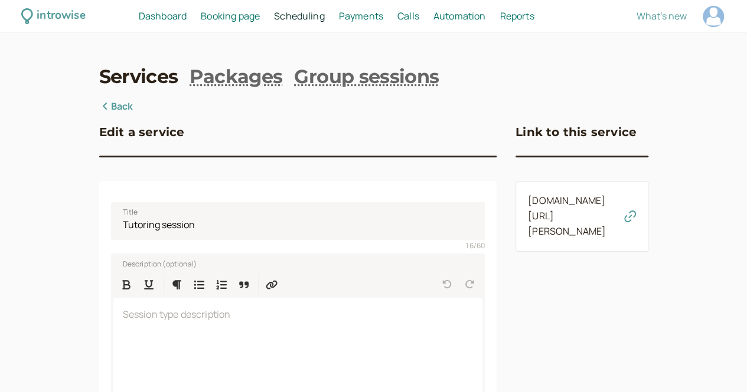
click at [99, 110] on link "Back" at bounding box center [116, 106] width 34 height 15
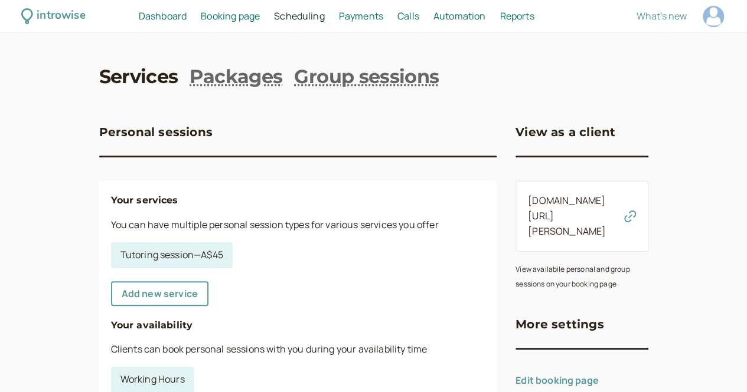
click at [383, 12] on span "Payments" at bounding box center [361, 15] width 44 height 13
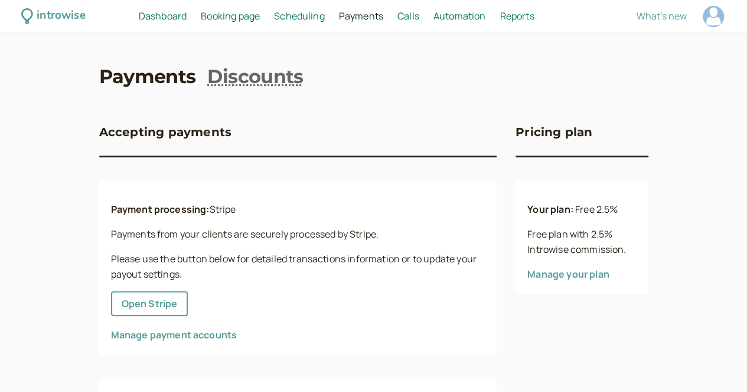
click at [345, 30] on div "introwise Dashboard Dashboard Booking page Booking Scheduling Scheduling Paymen…" at bounding box center [373, 16] width 747 height 33
click at [325, 17] on span "Scheduling" at bounding box center [299, 15] width 51 height 13
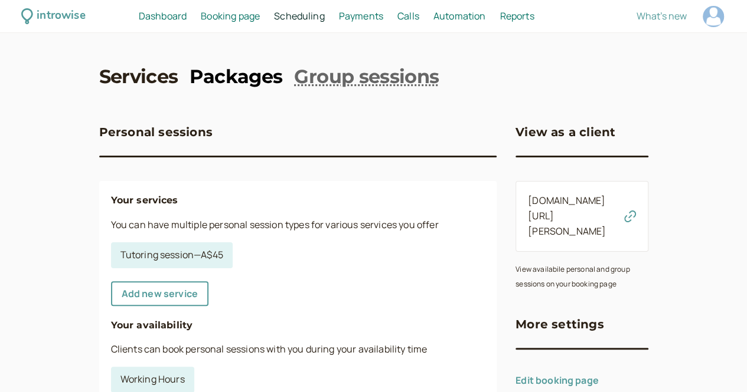
click at [218, 83] on link "Packages" at bounding box center [235, 77] width 93 height 27
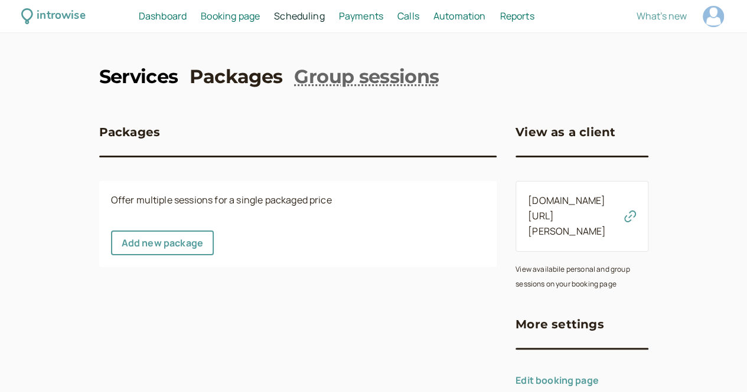
click at [119, 71] on link "Services" at bounding box center [138, 77] width 79 height 27
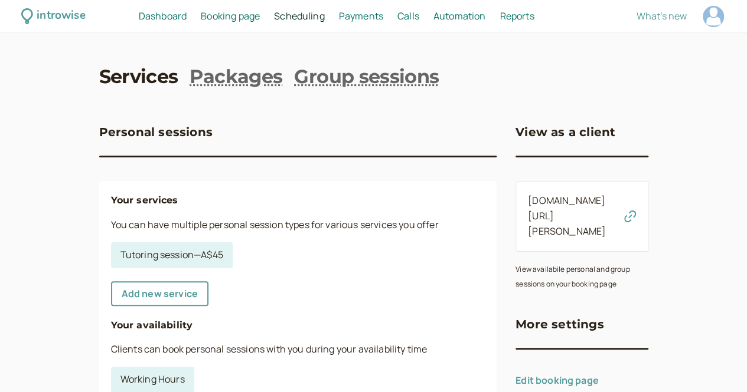
scroll to position [59, 0]
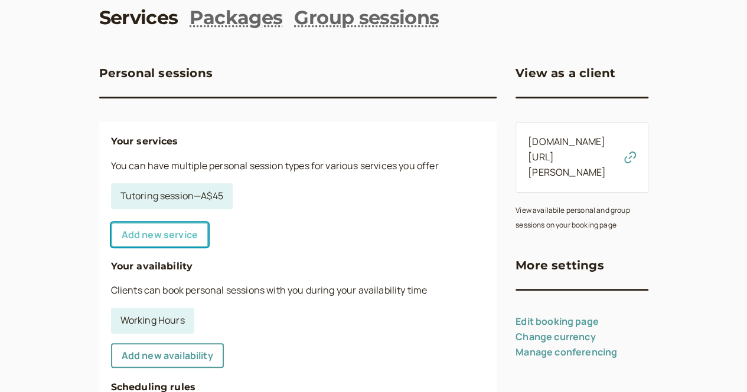
click at [126, 240] on link "Add new service" at bounding box center [159, 235] width 97 height 25
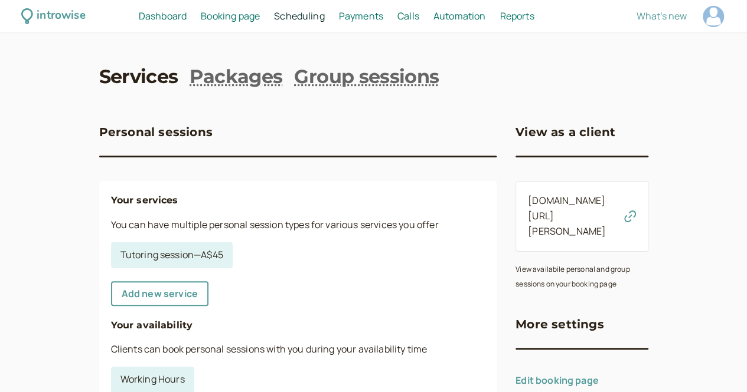
select select "30"
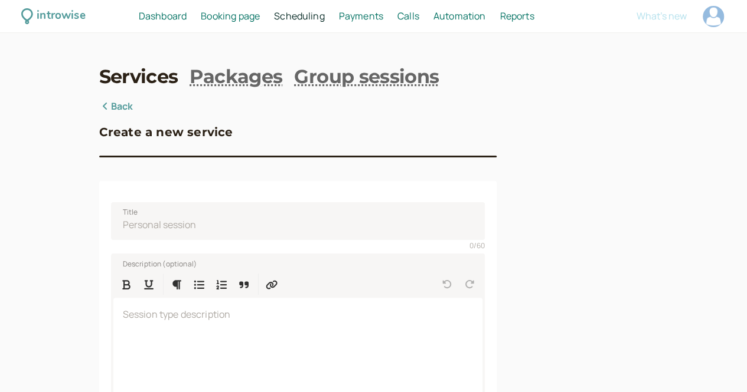
click at [99, 111] on link "Back" at bounding box center [116, 106] width 34 height 15
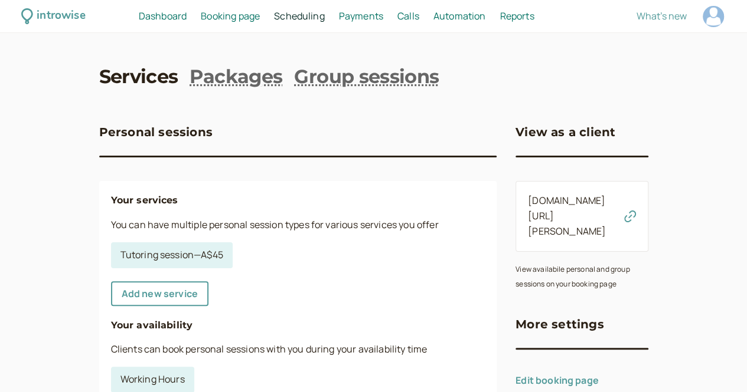
scroll to position [59, 0]
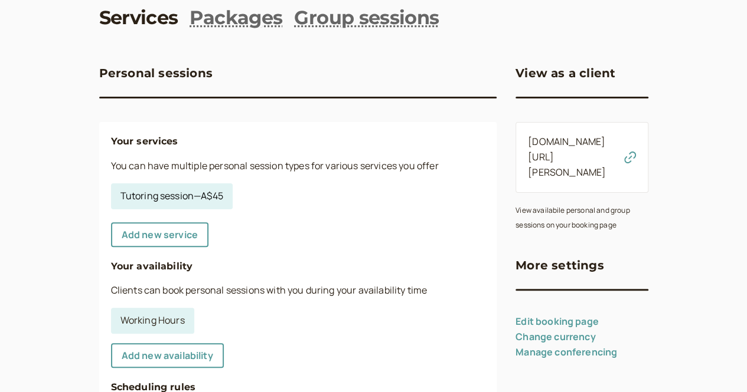
click at [129, 205] on link "Tutoring session — A$45" at bounding box center [172, 197] width 122 height 26
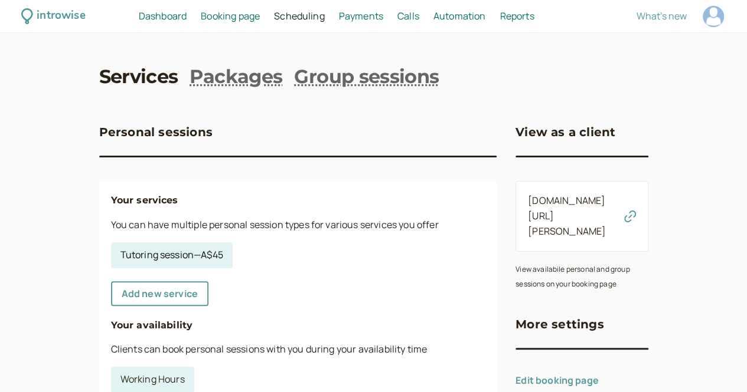
select select "60"
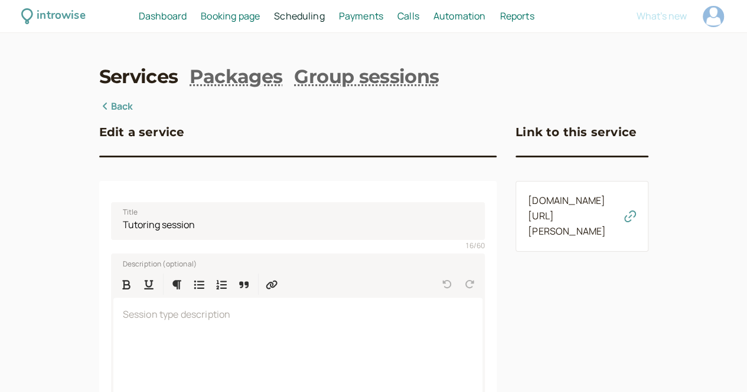
click at [535, 218] on link "introwise.com/edmond-asong/services/788e04d49d" at bounding box center [567, 216] width 78 height 44
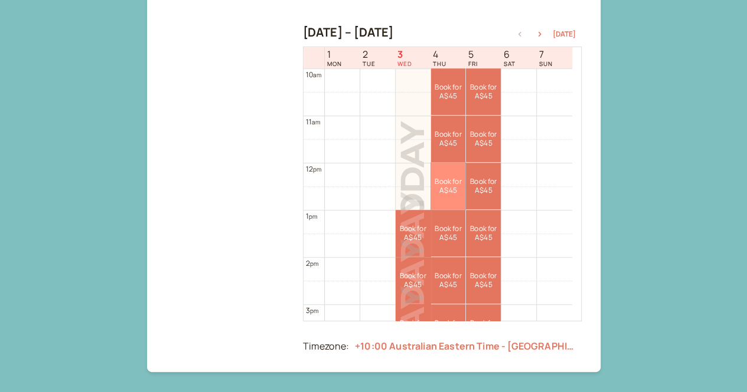
click at [452, 173] on link "Book for A$45 A$45" at bounding box center [448, 186] width 35 height 47
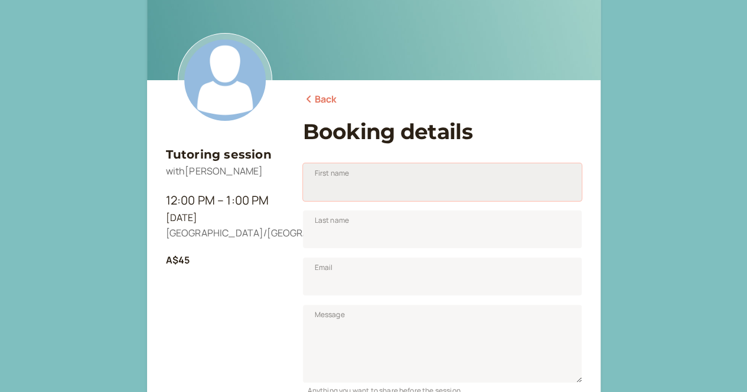
click at [450, 195] on input "First name" at bounding box center [442, 182] width 279 height 38
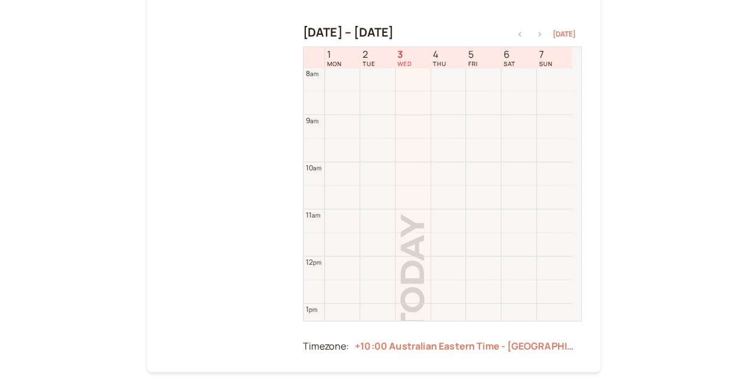
select select "60"
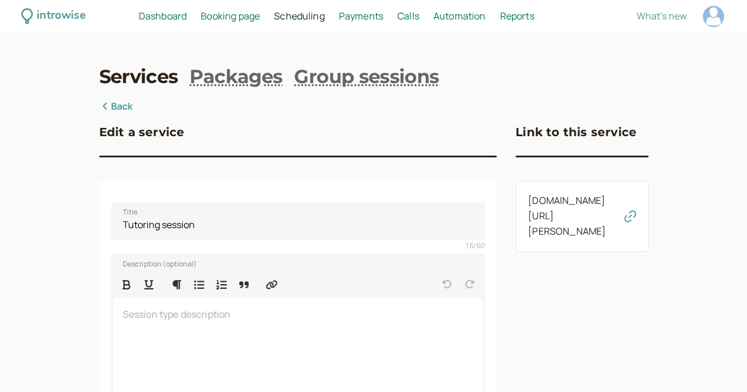
click at [187, 14] on span "Dashboard" at bounding box center [163, 15] width 48 height 13
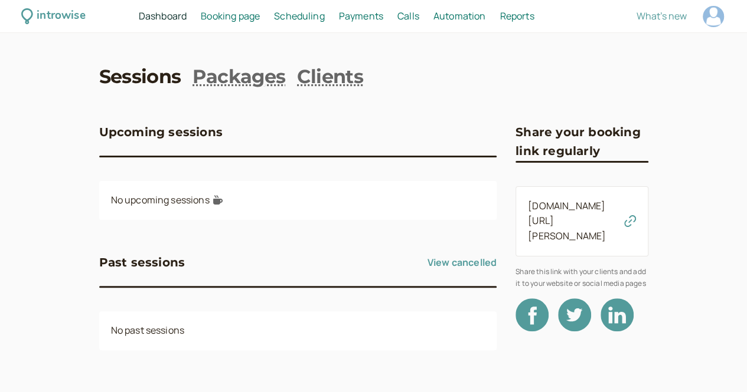
click at [187, 18] on span "Dashboard" at bounding box center [163, 15] width 48 height 13
click at [85, 11] on div "introwise" at bounding box center [61, 16] width 48 height 18
click at [85, 17] on div "introwise" at bounding box center [61, 16] width 48 height 18
click at [187, 19] on span "Dashboard" at bounding box center [163, 15] width 48 height 13
click at [248, 20] on span "Booking page" at bounding box center [230, 15] width 59 height 13
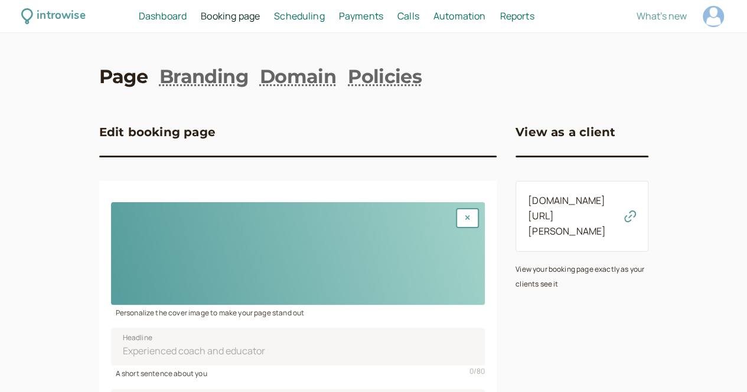
click at [383, 19] on span "Payments" at bounding box center [361, 15] width 44 height 13
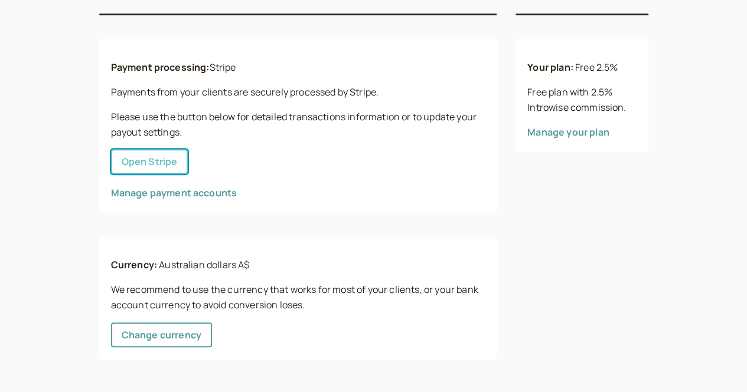
click at [111, 166] on button "Open Stripe" at bounding box center [149, 161] width 77 height 25
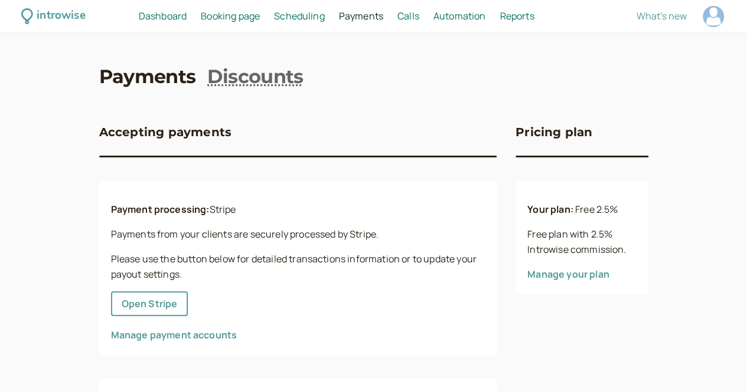
click at [424, 15] on div "Calls Calls" at bounding box center [407, 16] width 31 height 15
click at [419, 17] on span "Calls" at bounding box center [408, 15] width 22 height 13
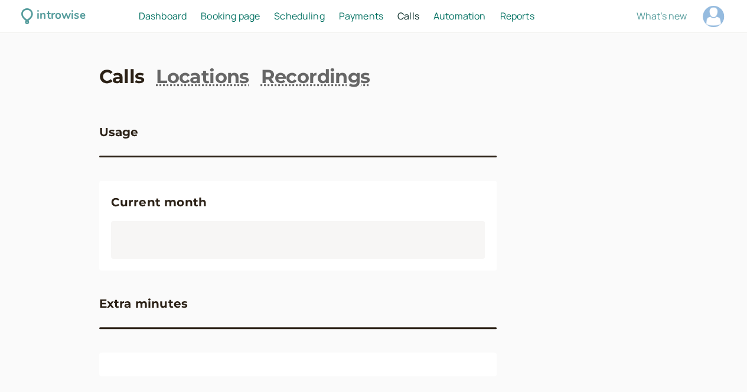
click at [383, 17] on span "Payments" at bounding box center [361, 15] width 44 height 13
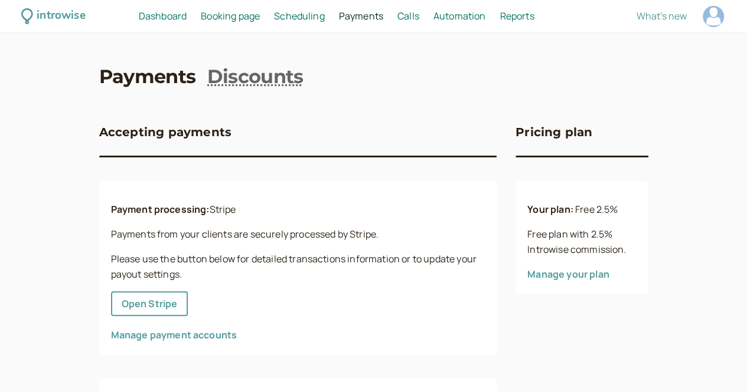
click at [325, 15] on span "Scheduling" at bounding box center [299, 15] width 51 height 13
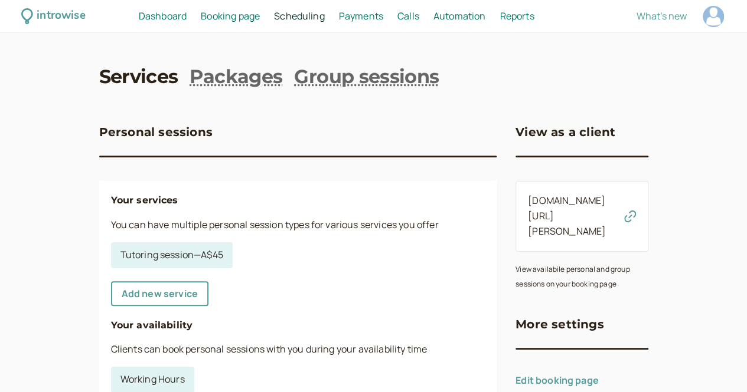
click at [260, 17] on span "Booking page" at bounding box center [230, 15] width 59 height 13
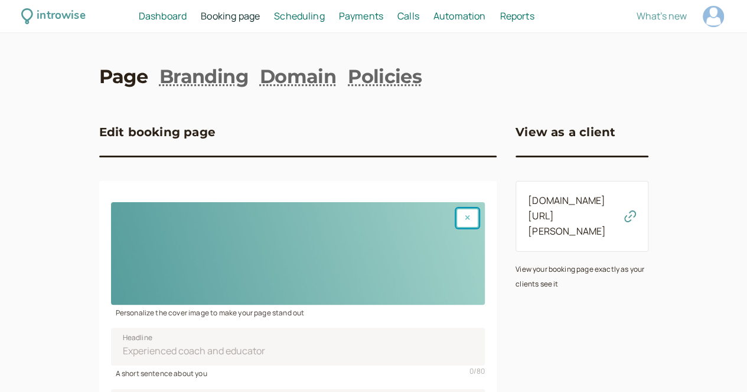
click at [456, 218] on button "button" at bounding box center [467, 218] width 23 height 20
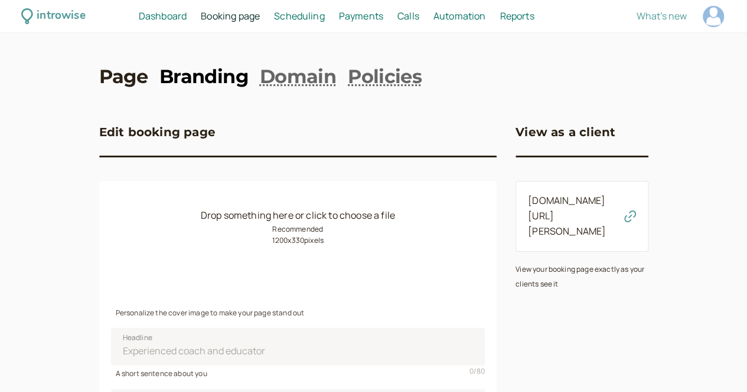
click at [159, 82] on link "Branding" at bounding box center [203, 77] width 89 height 27
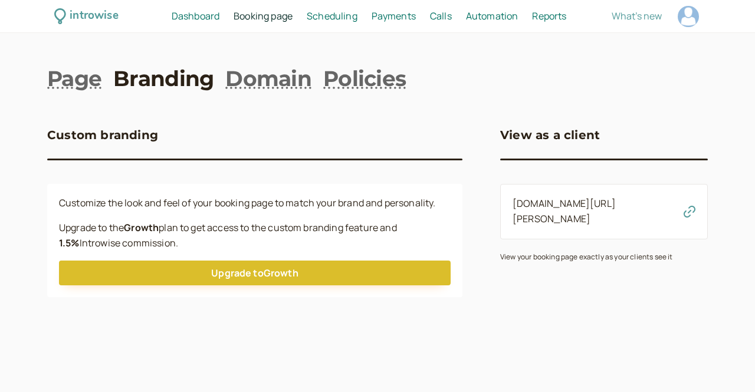
click at [255, 17] on span "Booking page" at bounding box center [263, 15] width 59 height 13
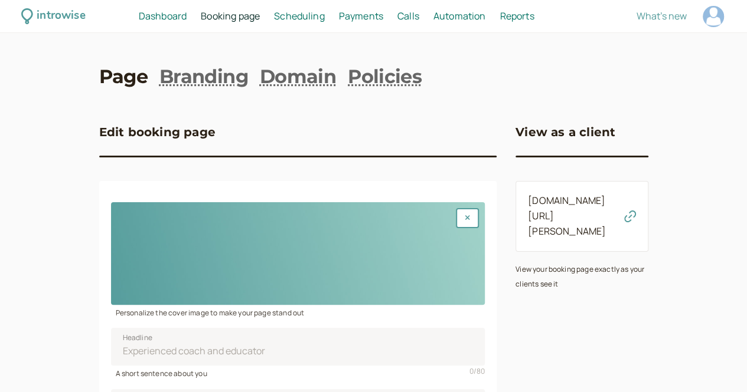
click at [260, 16] on span "Booking page" at bounding box center [230, 15] width 59 height 13
click at [320, 15] on span "Scheduling" at bounding box center [299, 15] width 51 height 13
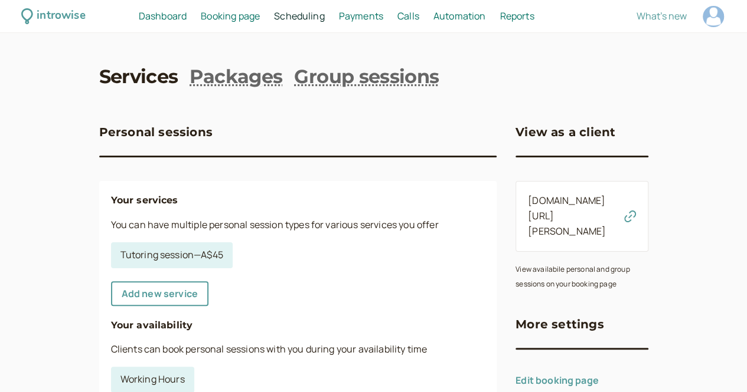
click at [587, 207] on link "[DOMAIN_NAME][URL][PERSON_NAME]" at bounding box center [567, 216] width 78 height 44
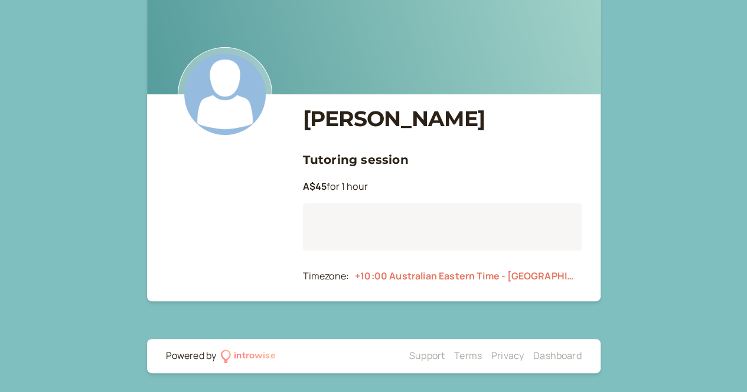
scroll to position [50, 0]
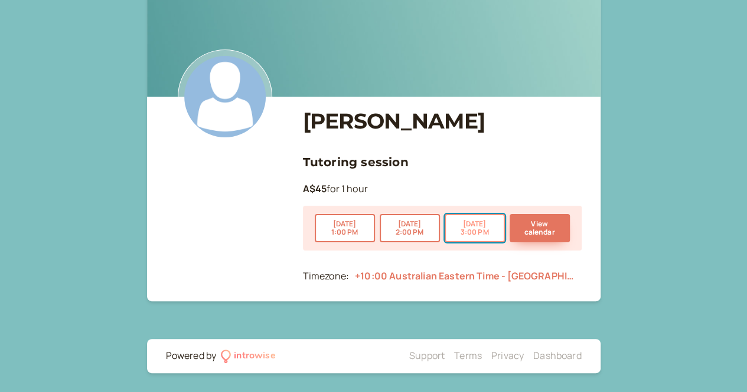
click at [477, 224] on button "Sep 3 3:00 PM" at bounding box center [474, 228] width 60 height 28
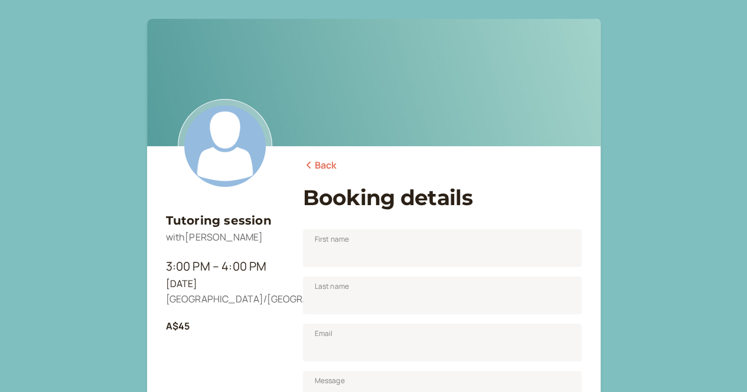
click at [315, 165] on link "Back" at bounding box center [320, 165] width 34 height 15
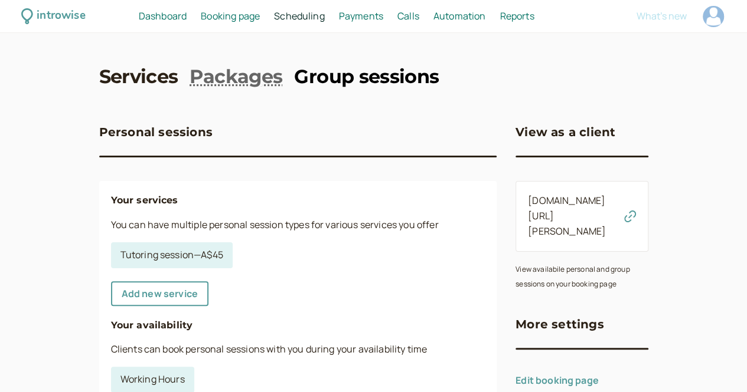
click at [355, 88] on link "Group sessions" at bounding box center [366, 77] width 145 height 27
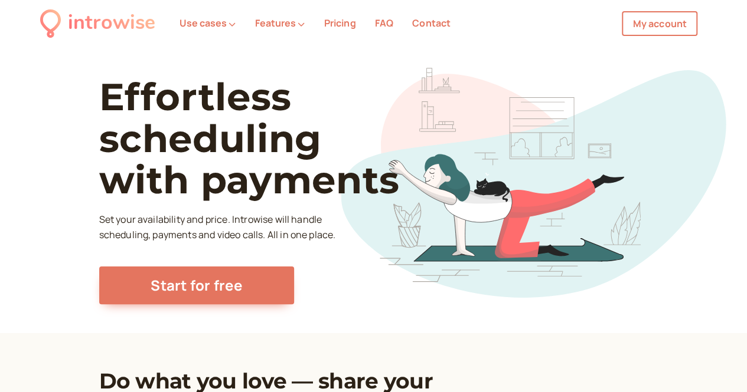
click at [117, 28] on div "introwise" at bounding box center [111, 23] width 87 height 32
click at [653, 27] on link "My account" at bounding box center [659, 23] width 76 height 25
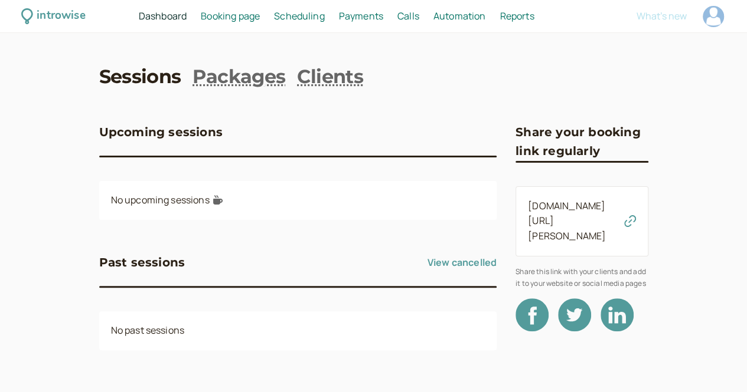
click at [260, 20] on span "Booking page" at bounding box center [230, 15] width 59 height 13
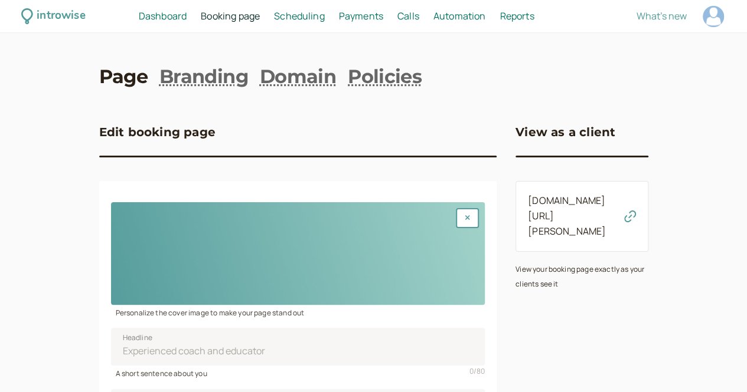
click at [325, 17] on span "Scheduling" at bounding box center [299, 15] width 51 height 13
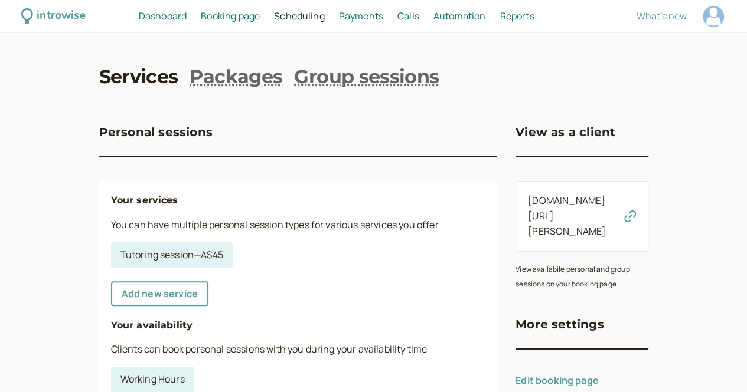
click at [383, 14] on span "Payments" at bounding box center [361, 15] width 44 height 13
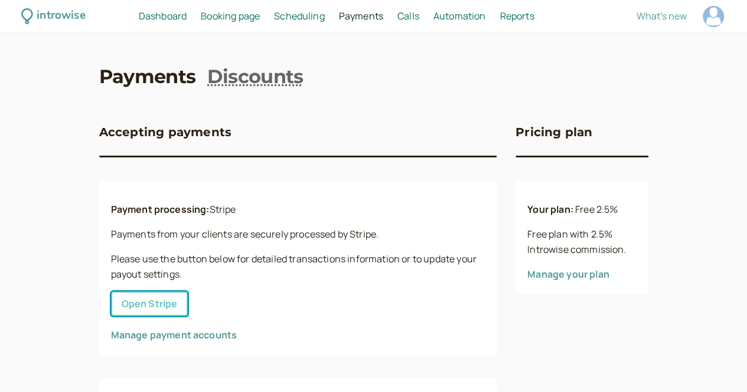
click at [111, 303] on button "Open Stripe" at bounding box center [149, 304] width 77 height 25
